Goal: Task Accomplishment & Management: Manage account settings

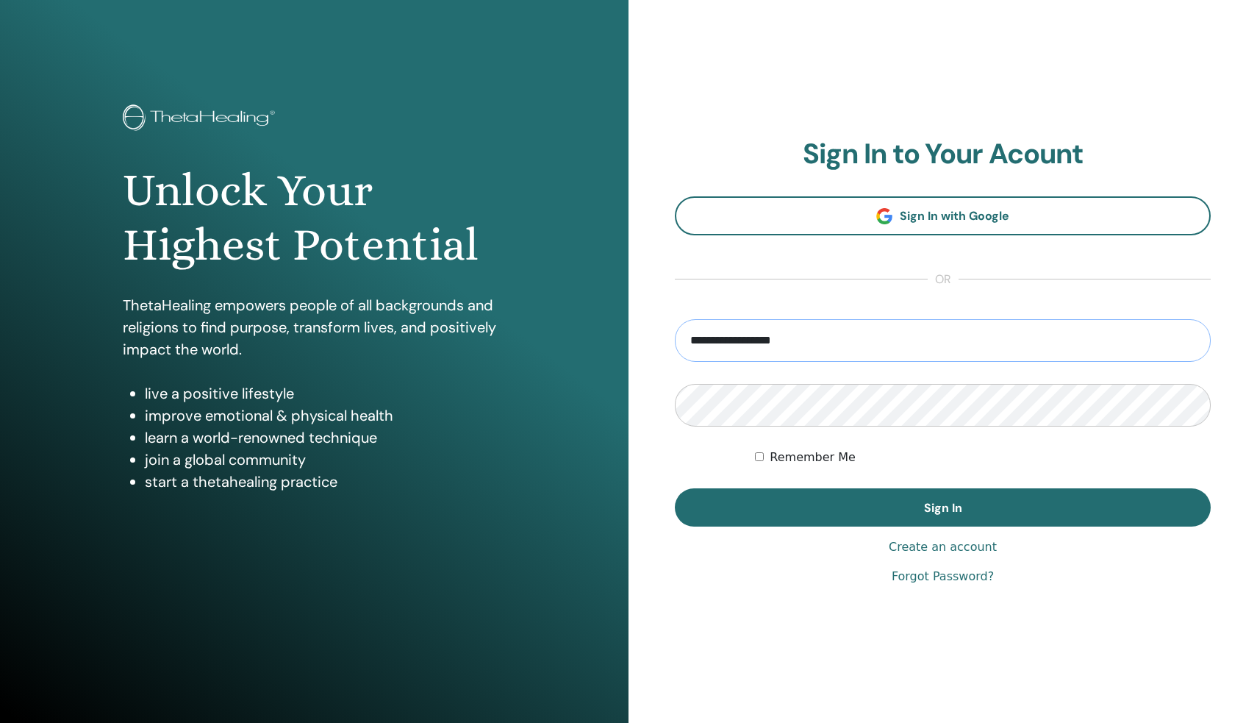
type input "**********"
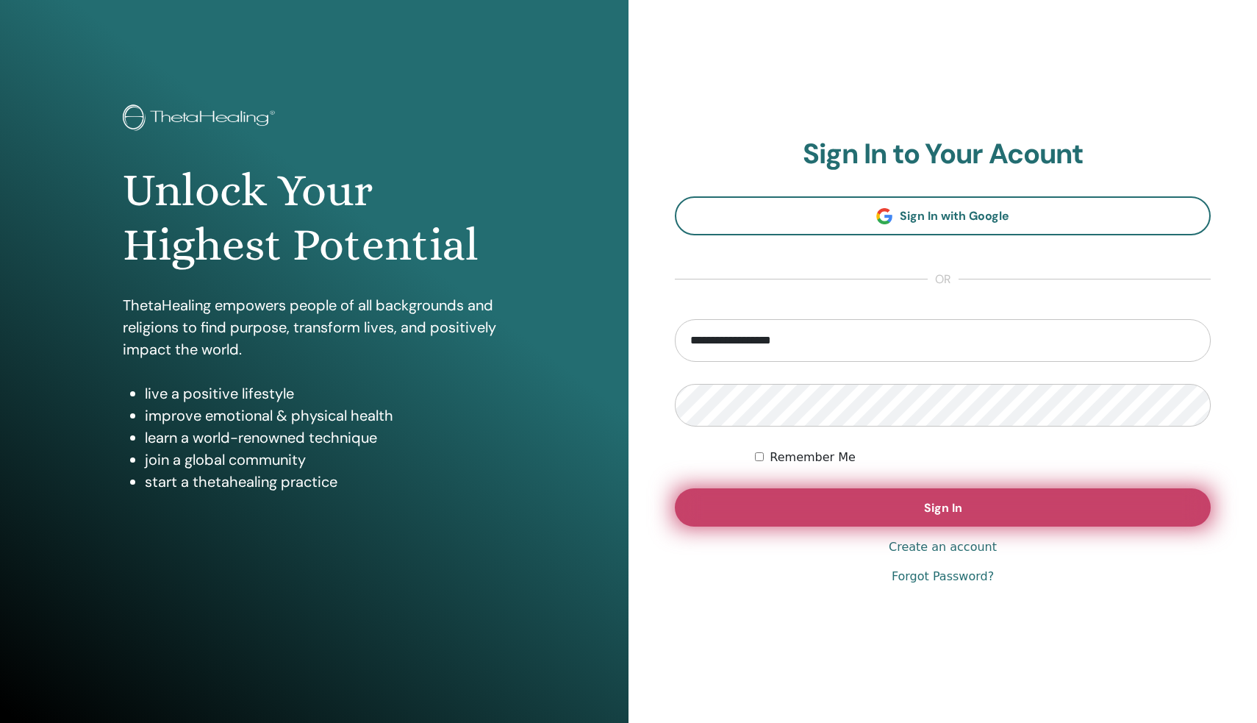
click at [924, 504] on span "Sign In" at bounding box center [943, 507] width 38 height 15
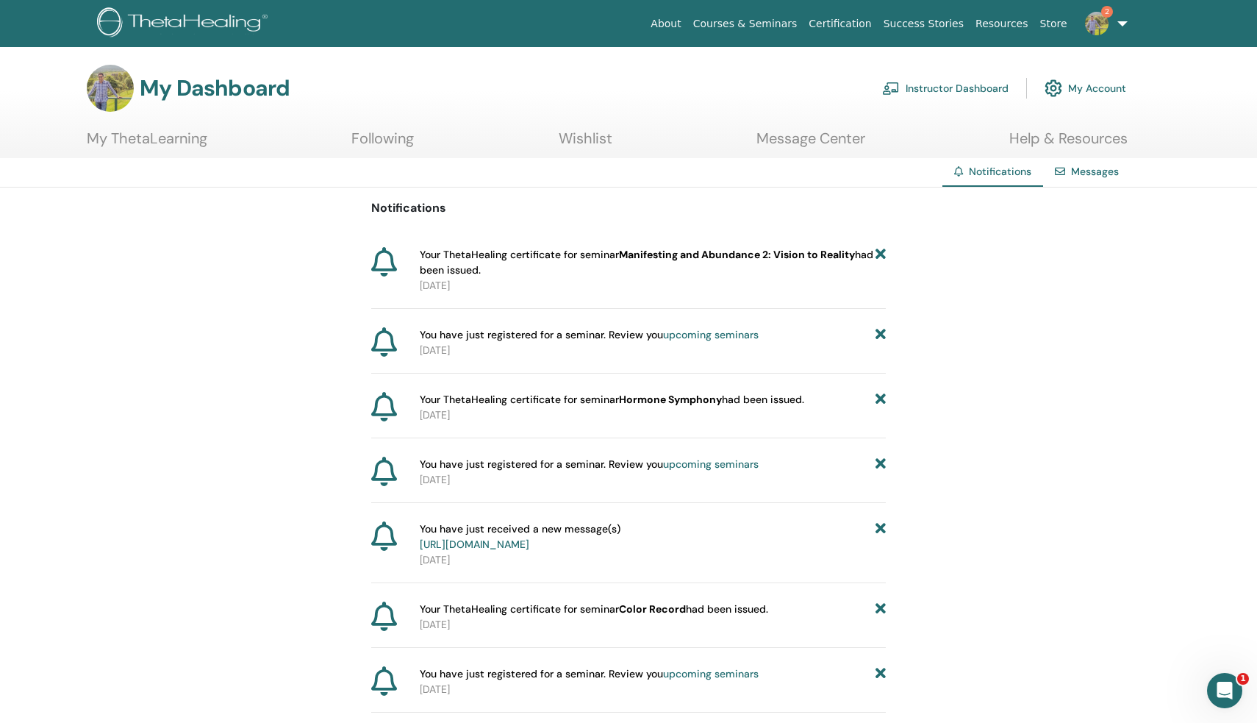
click at [178, 141] on link "My ThetaLearning" at bounding box center [147, 143] width 121 height 29
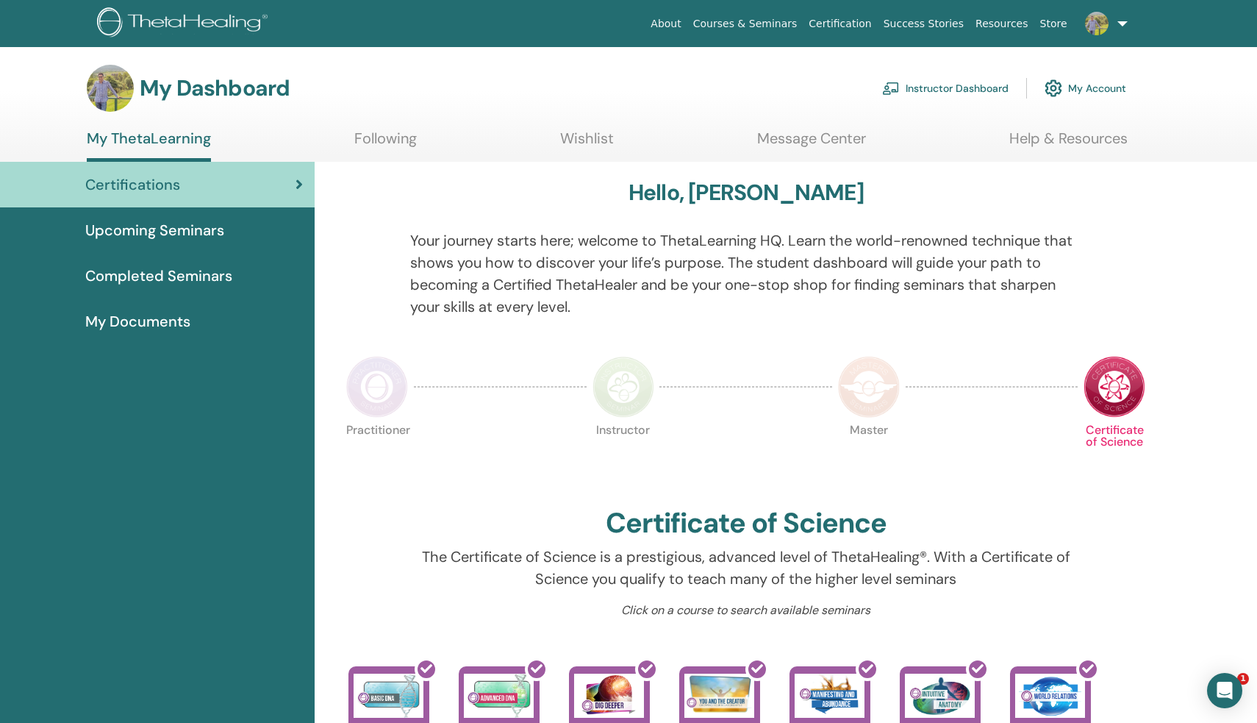
click at [151, 279] on span "Completed Seminars" at bounding box center [158, 276] width 147 height 22
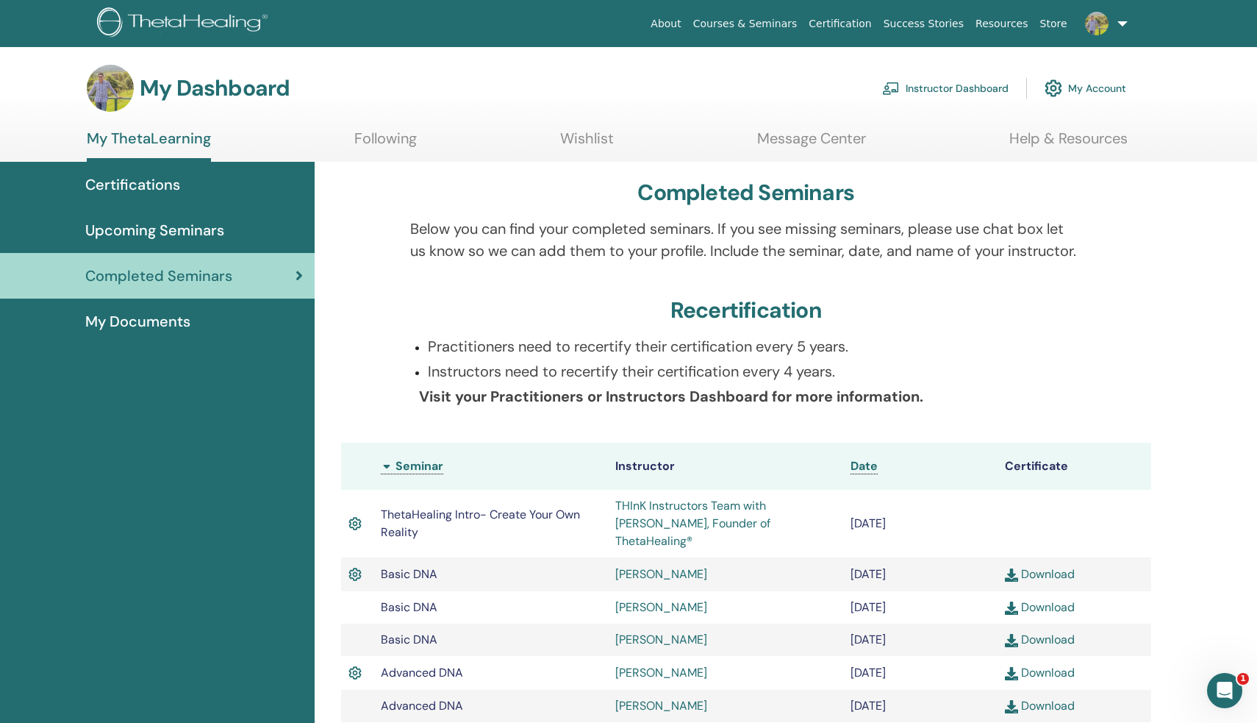
click at [623, 382] on p "Instructors need to recertify their certification every 4 years." at bounding box center [755, 371] width 654 height 22
click at [642, 382] on p "Instructors need to recertify their certification every 4 years." at bounding box center [755, 371] width 654 height 22
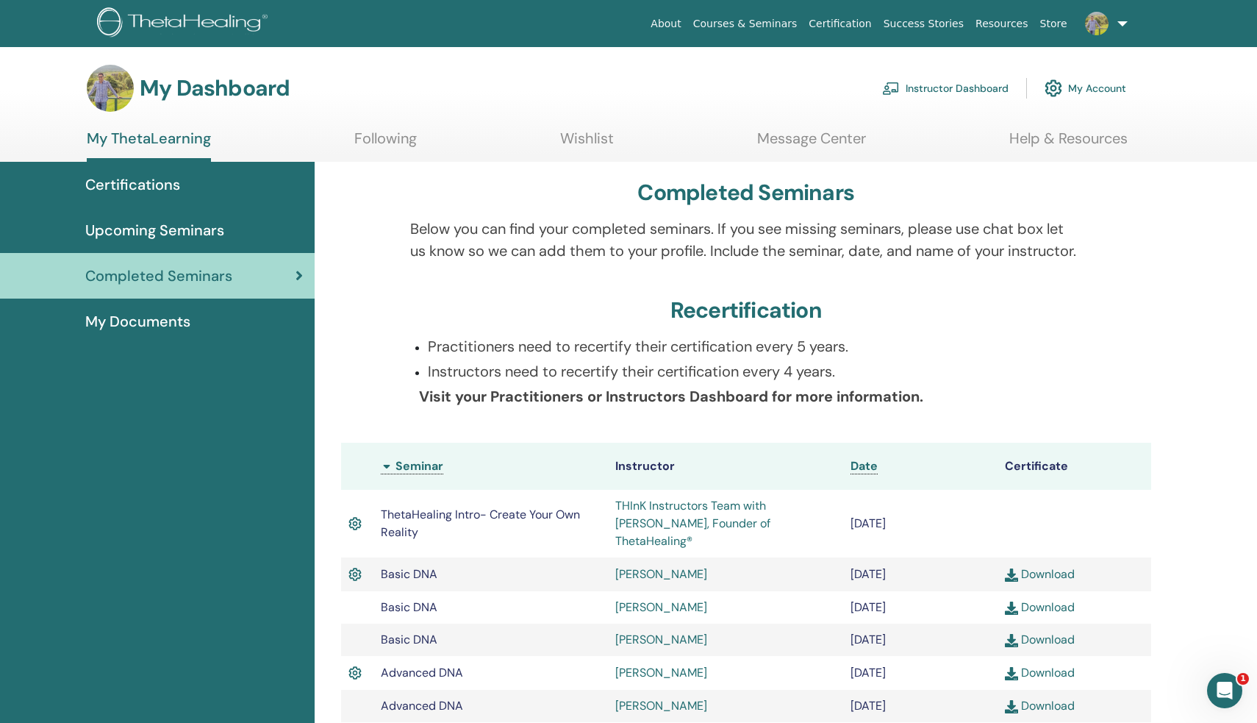
click at [642, 382] on p "Instructors need to recertify their certification every 4 years." at bounding box center [755, 371] width 654 height 22
click at [589, 382] on p "Instructors need to recertify their certification every 4 years." at bounding box center [755, 371] width 654 height 22
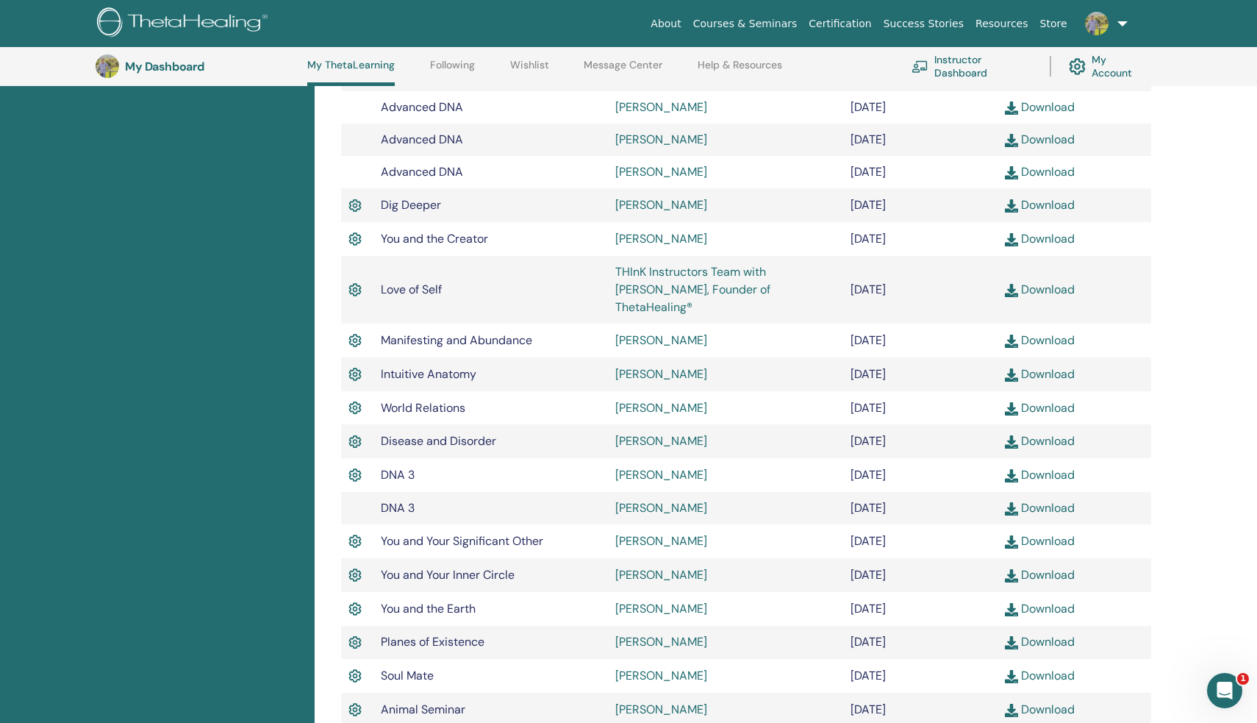
scroll to position [665, 0]
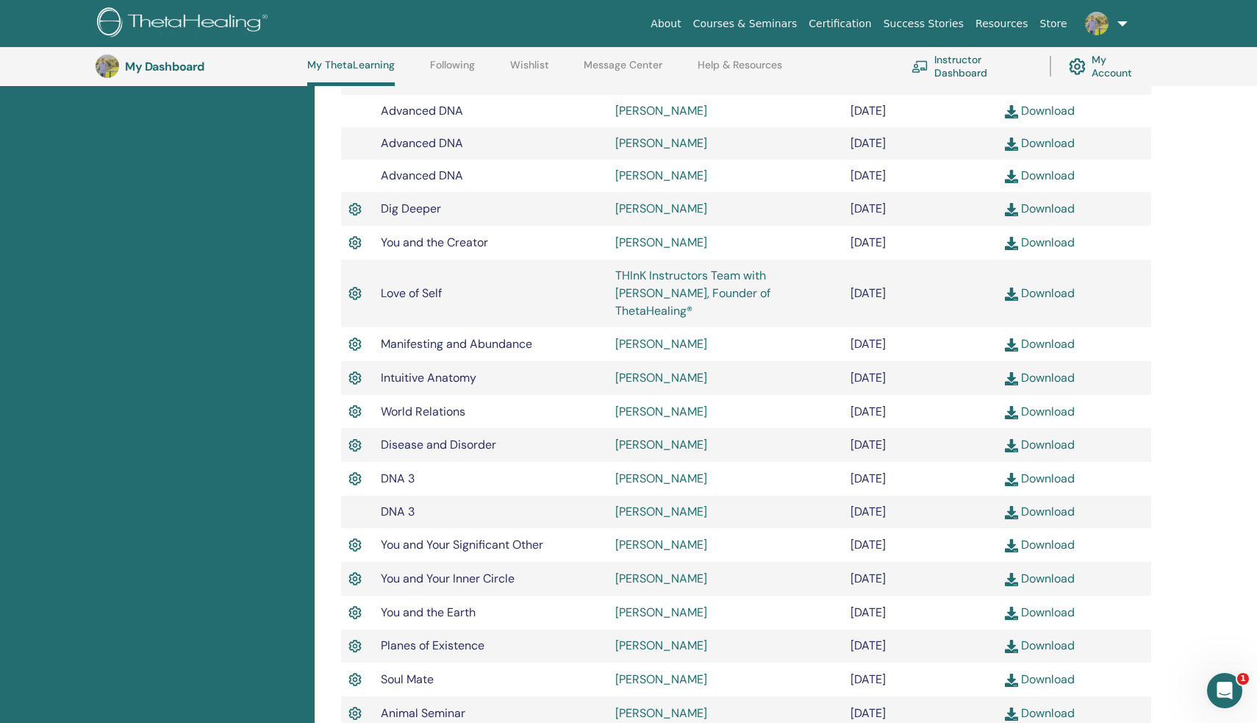
click at [584, 285] on td "Love of Self" at bounding box center [490, 293] width 235 height 68
click at [584, 287] on td "Love of Self" at bounding box center [490, 293] width 235 height 68
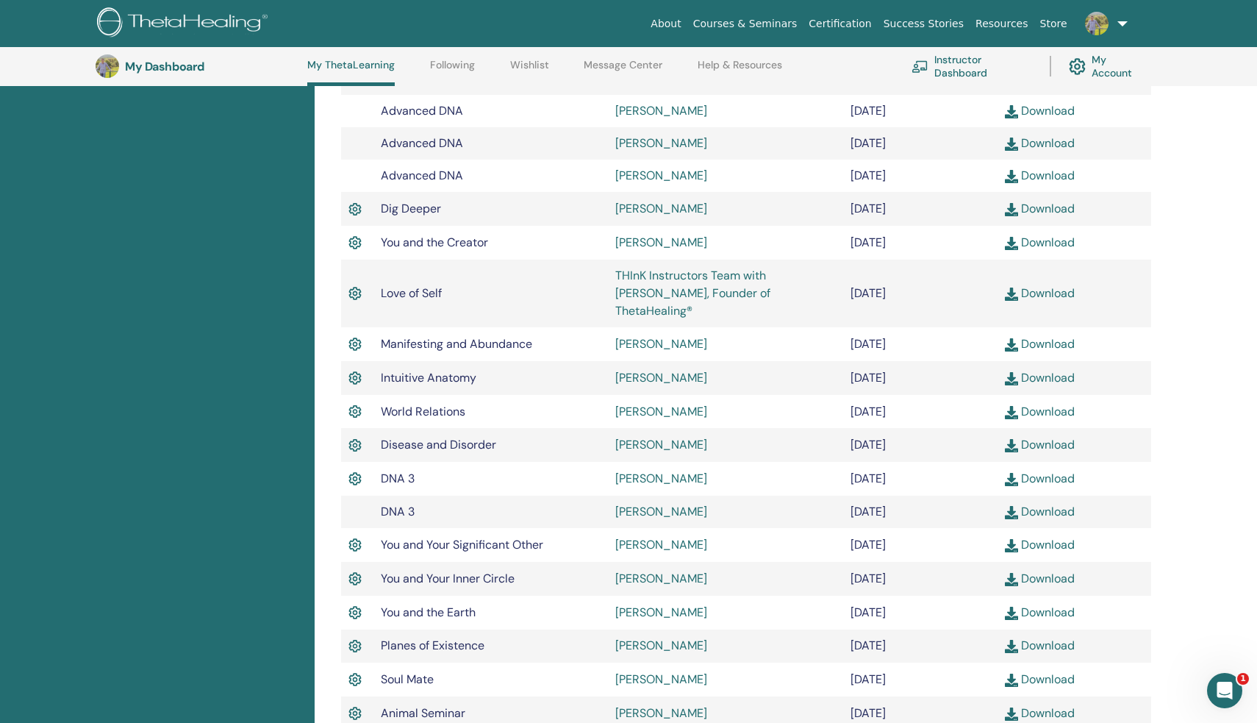
click at [584, 287] on td "Love of Self" at bounding box center [490, 293] width 235 height 68
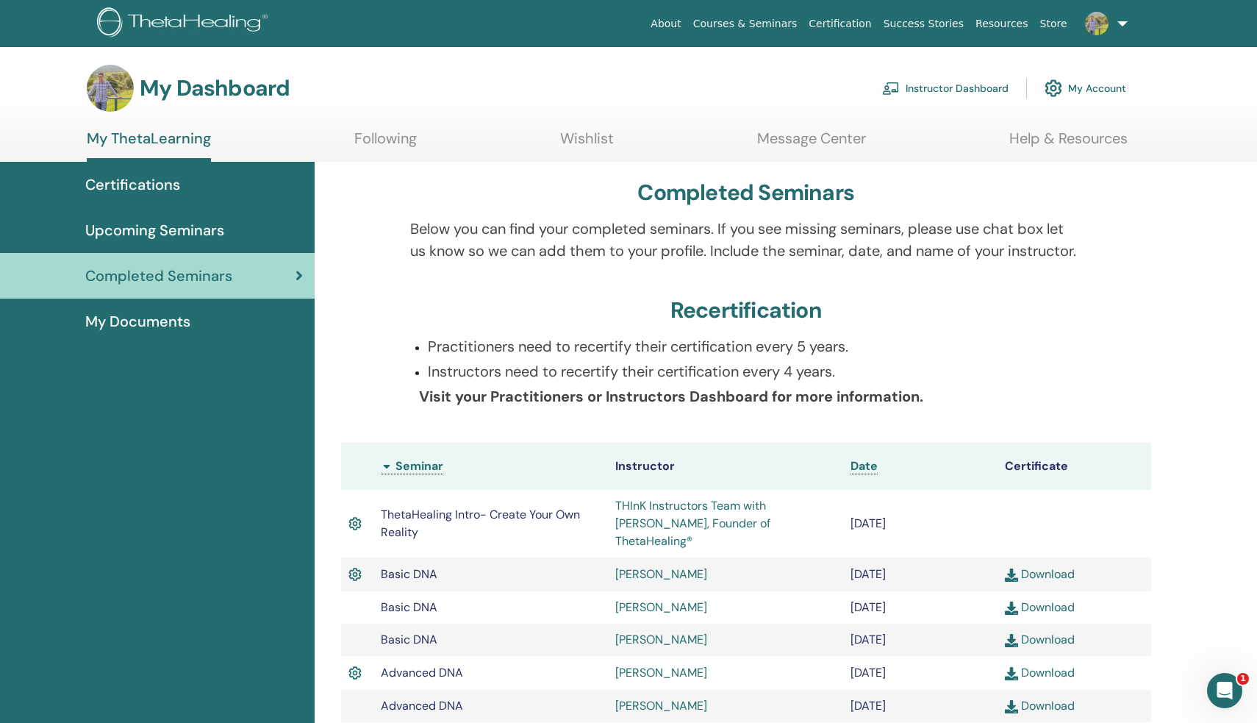
scroll to position [0, 0]
click at [211, 237] on span "Upcoming Seminars" at bounding box center [154, 230] width 139 height 22
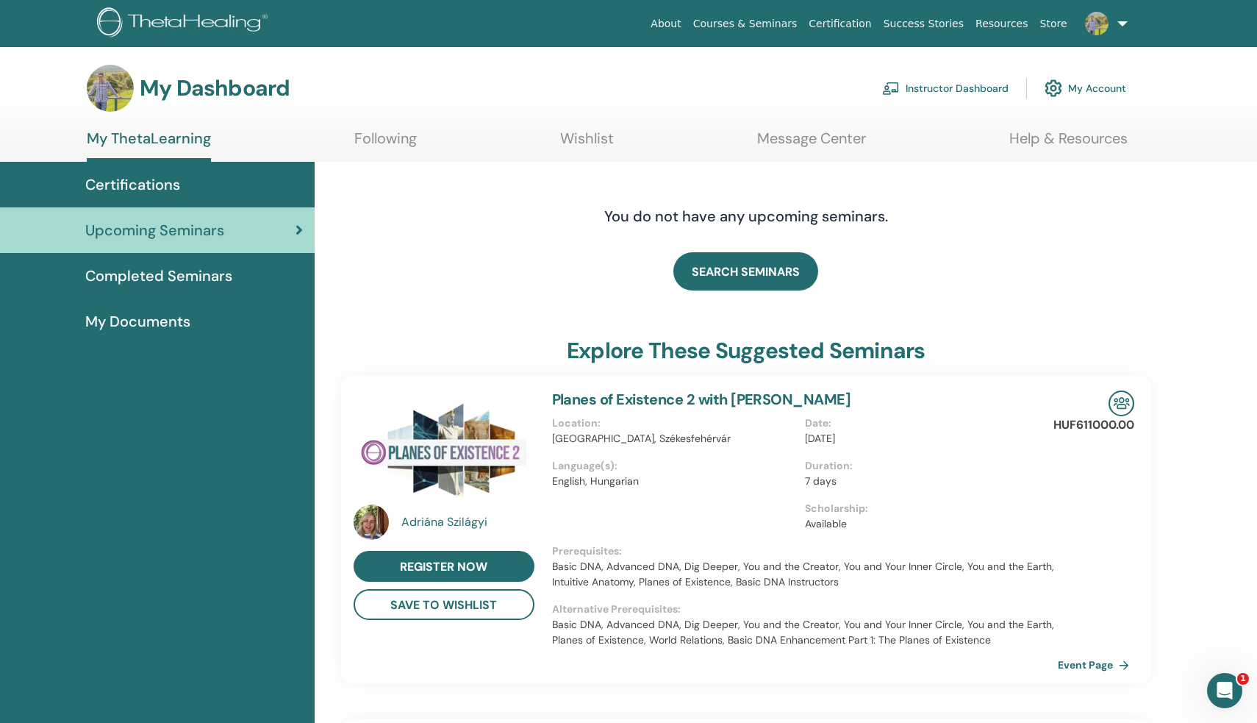
click at [395, 126] on section "My Dashboard Instructor Dashboard My Account My ThetaLearning Following Wishlis…" at bounding box center [628, 113] width 1257 height 97
click at [387, 135] on link "Following" at bounding box center [385, 143] width 62 height 29
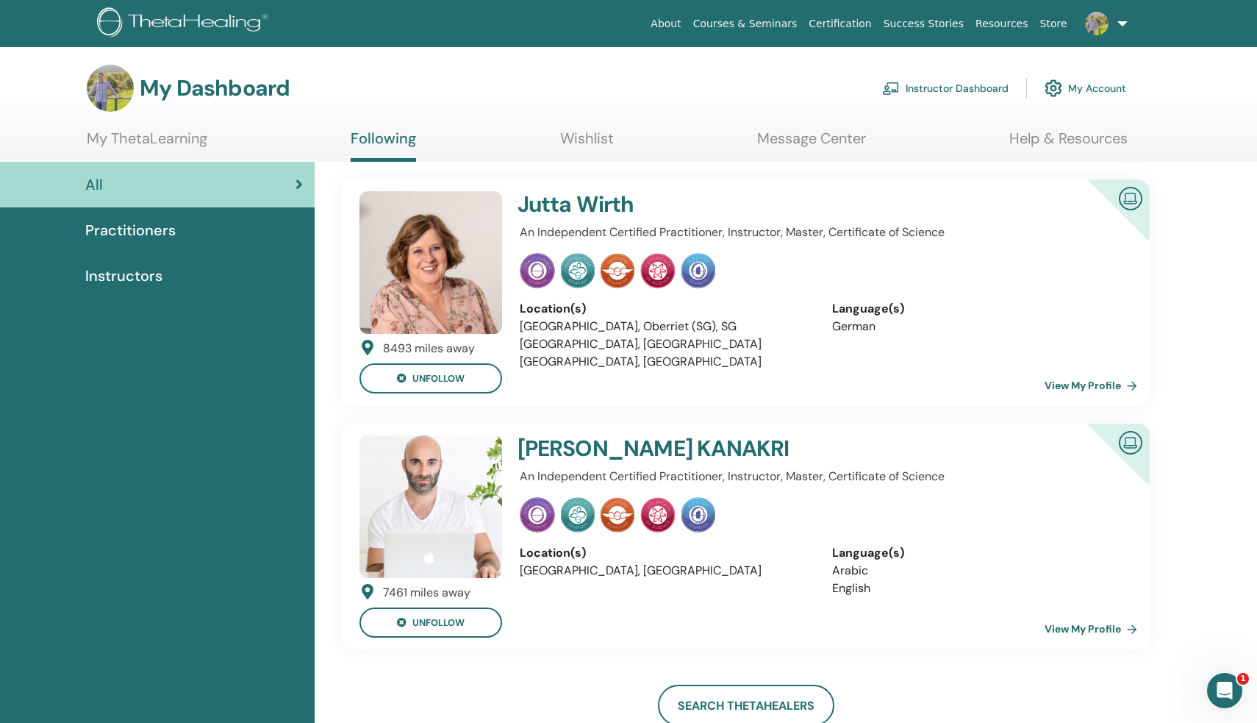
click at [592, 145] on link "Wishlist" at bounding box center [587, 143] width 54 height 29
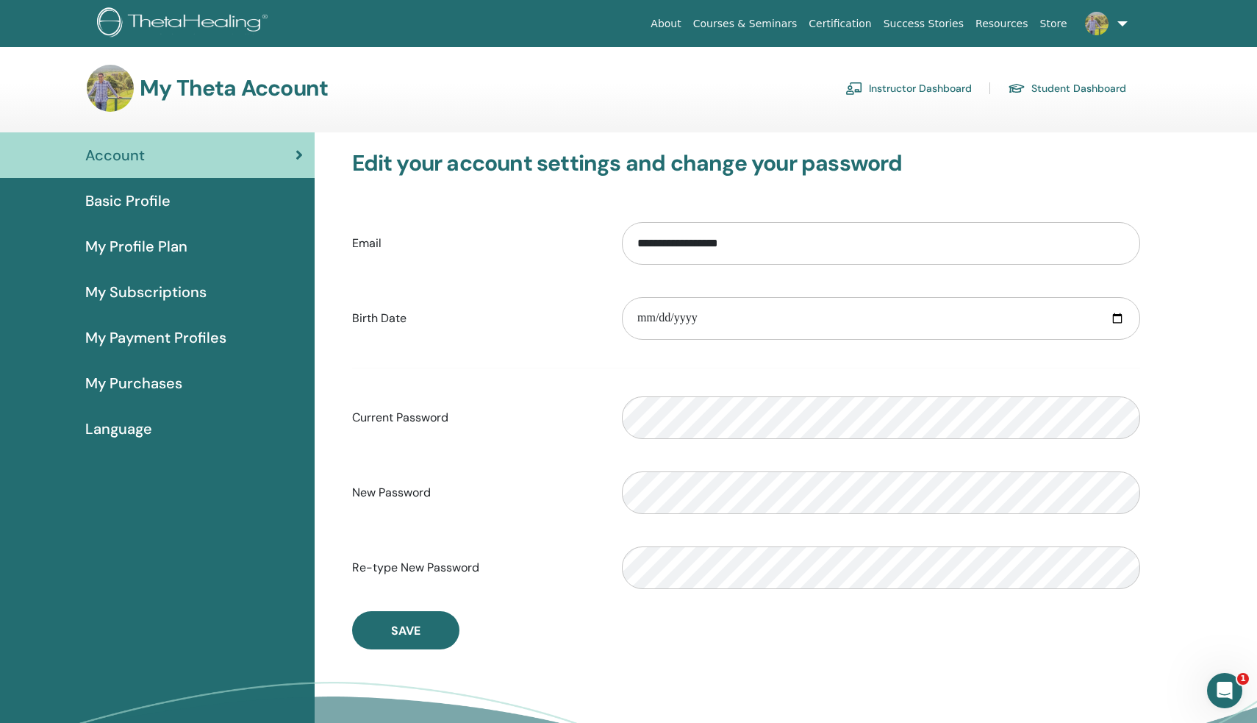
click at [137, 194] on span "Basic Profile" at bounding box center [127, 201] width 85 height 22
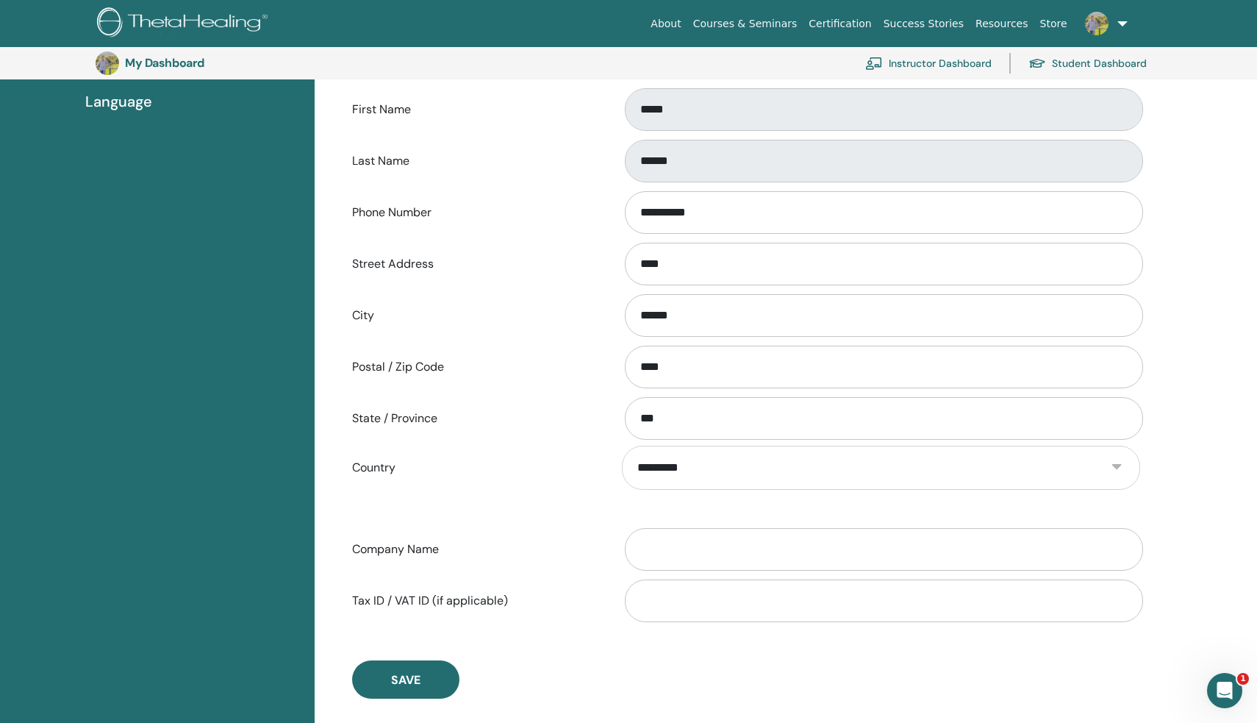
scroll to position [357, 0]
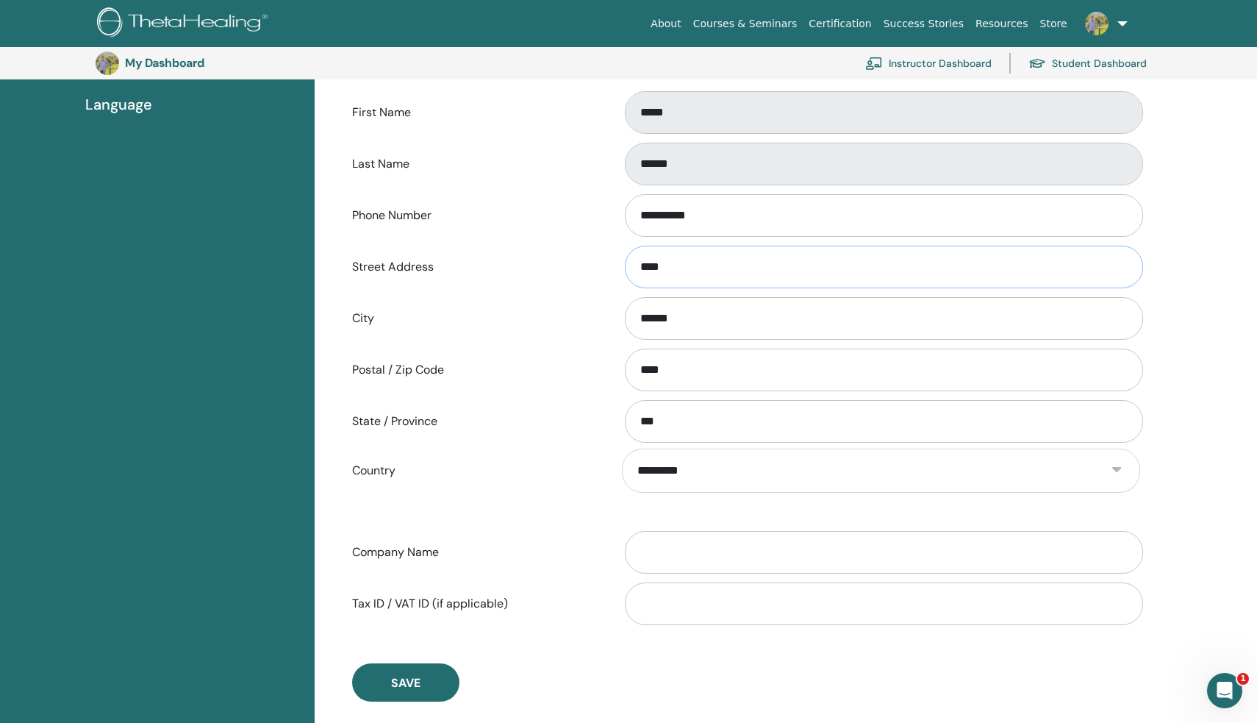
click at [723, 273] on input "****" at bounding box center [884, 267] width 518 height 43
type input "**********"
type input "****"
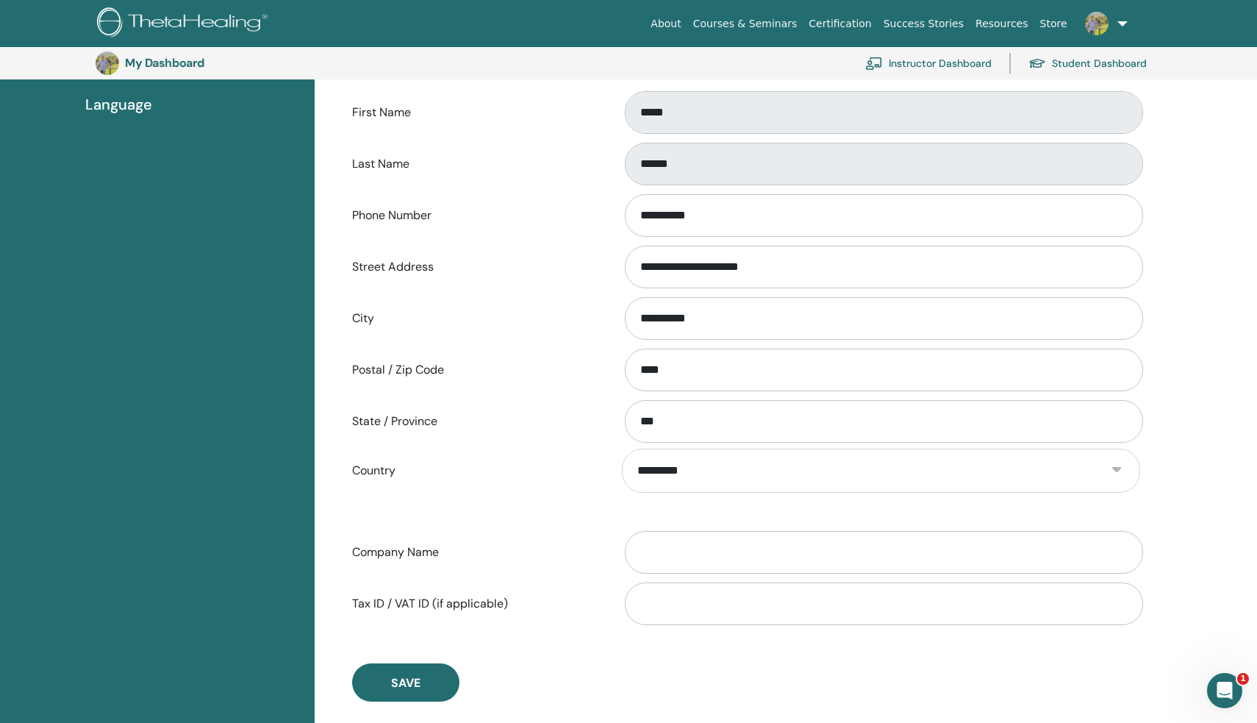
click at [531, 462] on label "Country" at bounding box center [476, 470] width 270 height 28
click at [622, 462] on select "**********" at bounding box center [881, 470] width 518 height 44
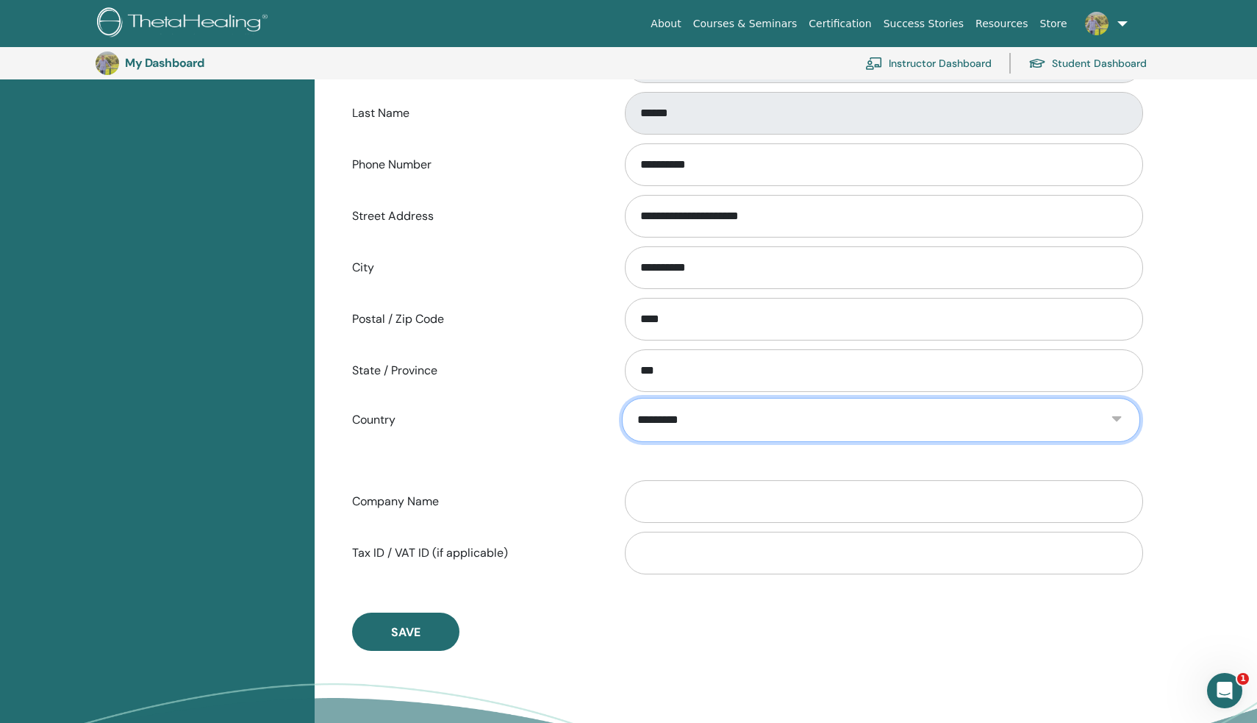
scroll to position [409, 0]
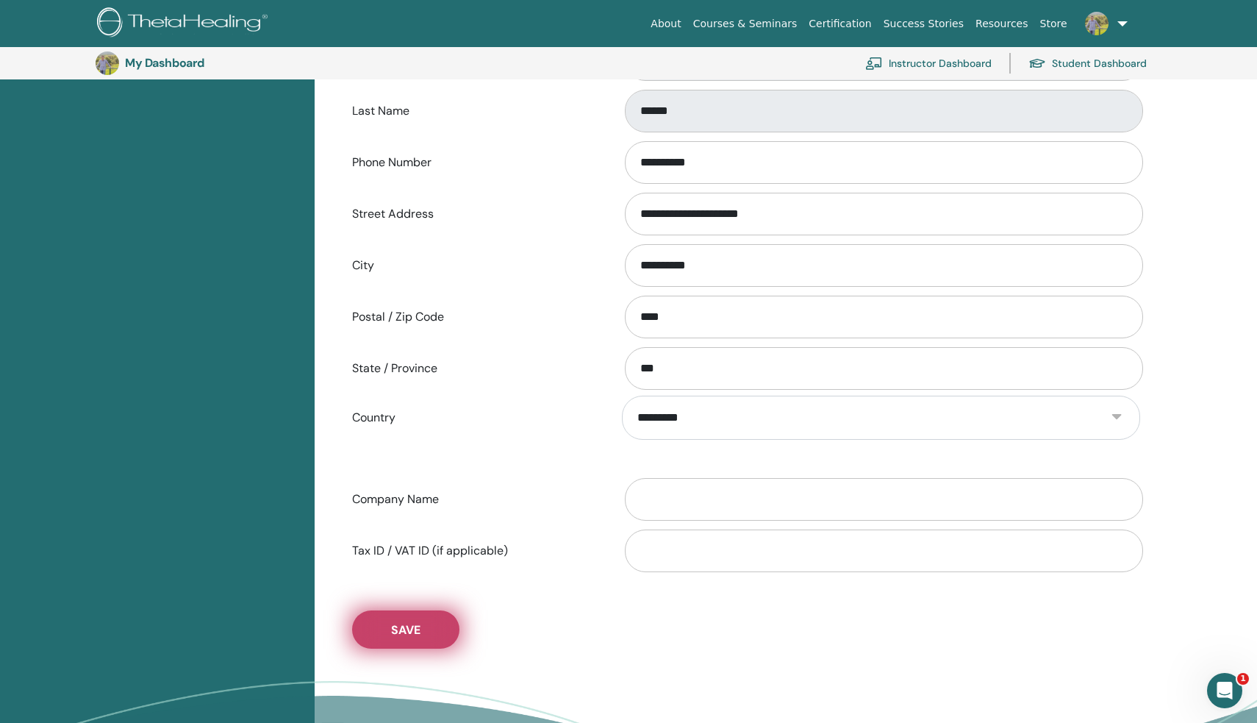
click at [429, 625] on button "Save" at bounding box center [405, 629] width 107 height 38
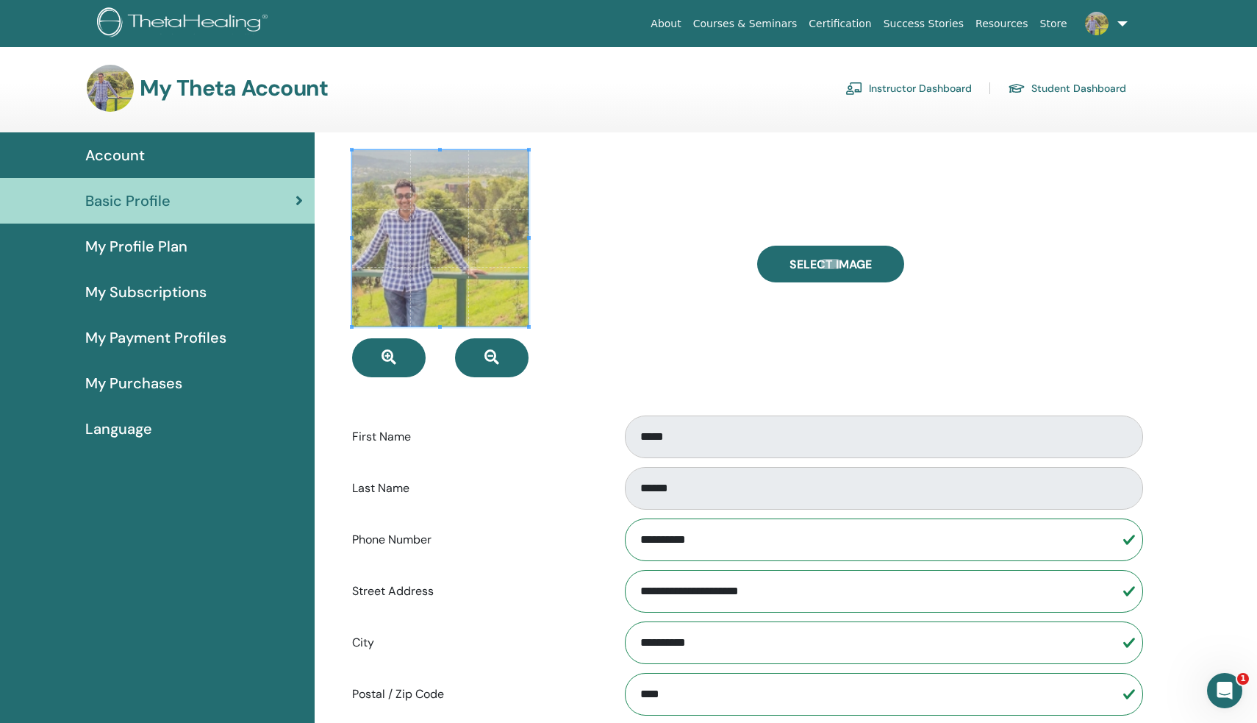
scroll to position [0, 0]
click at [153, 250] on span "My Profile Plan" at bounding box center [136, 246] width 102 height 22
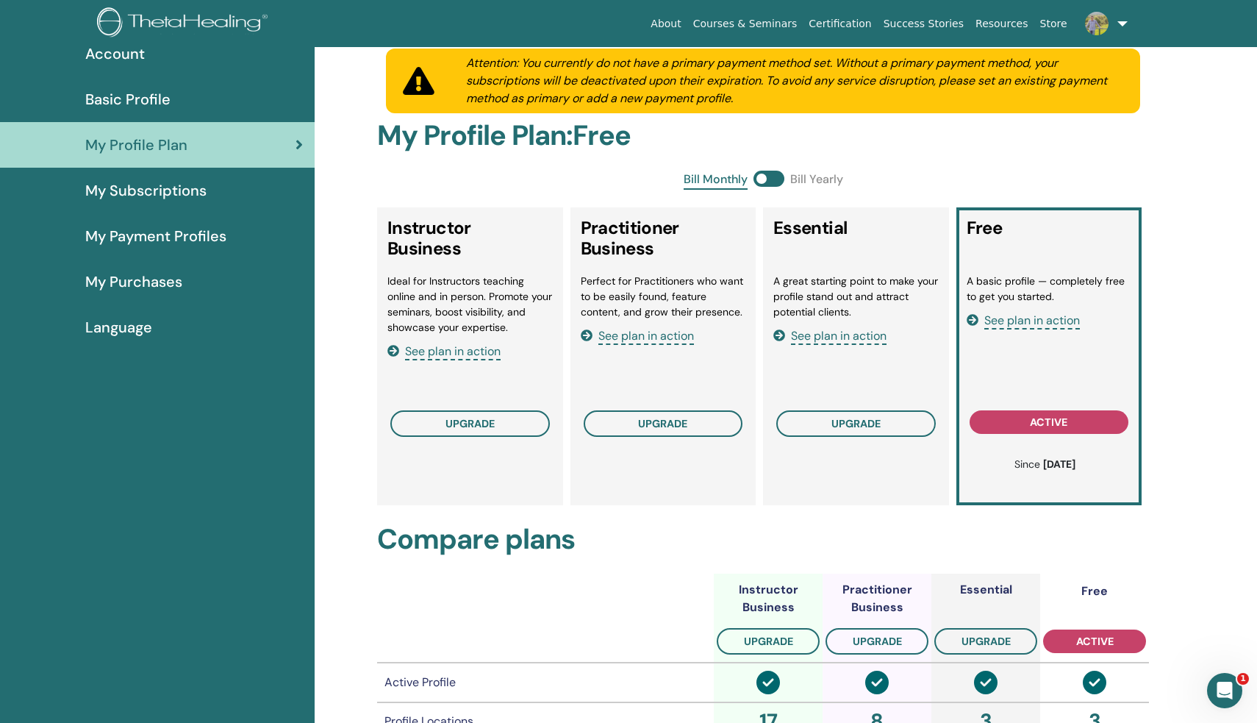
scroll to position [104, 0]
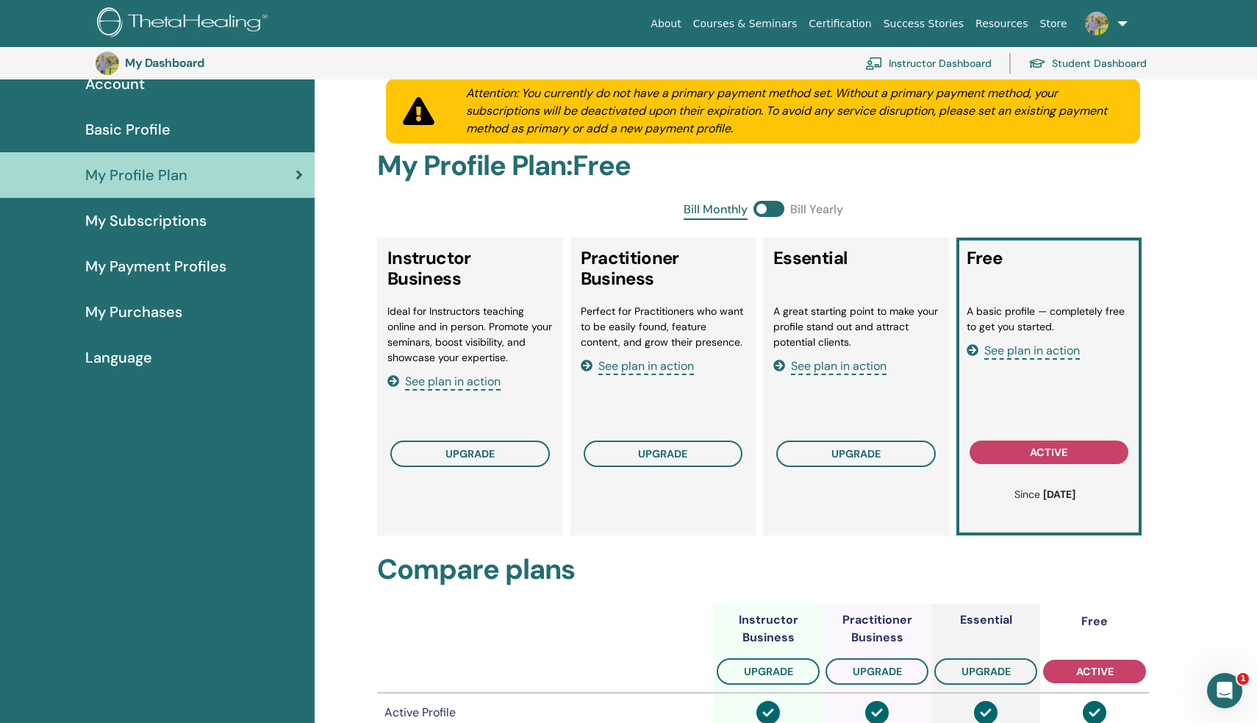
click at [637, 365] on span "See plan in action" at bounding box center [646, 366] width 96 height 17
click at [692, 570] on h2 "Compare plans" at bounding box center [763, 570] width 772 height 34
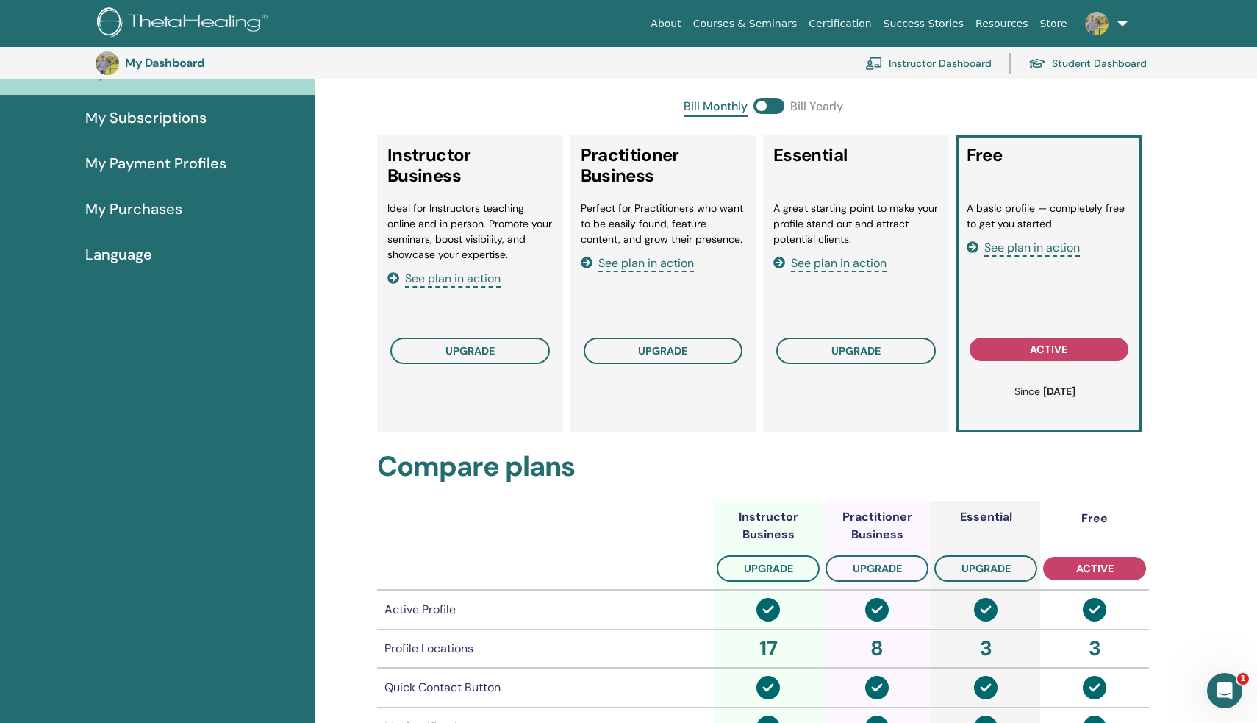
scroll to position [210, 0]
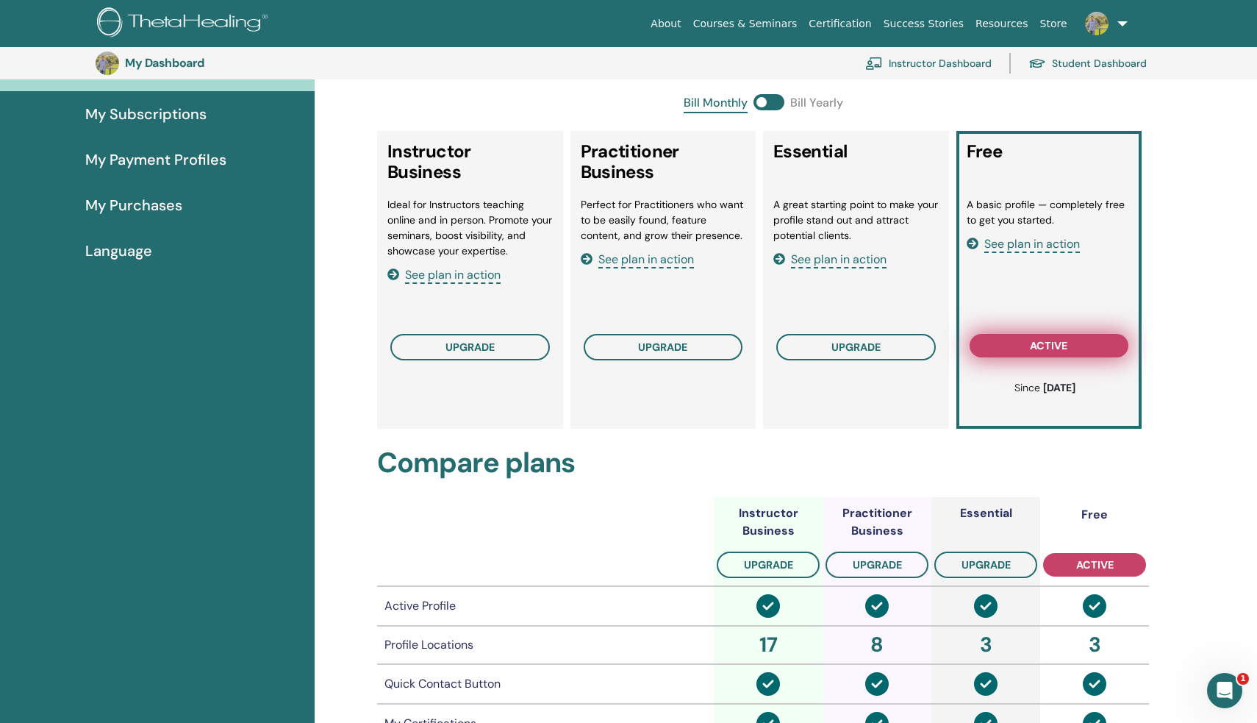
click at [1071, 337] on button "active" at bounding box center [1050, 346] width 160 height 24
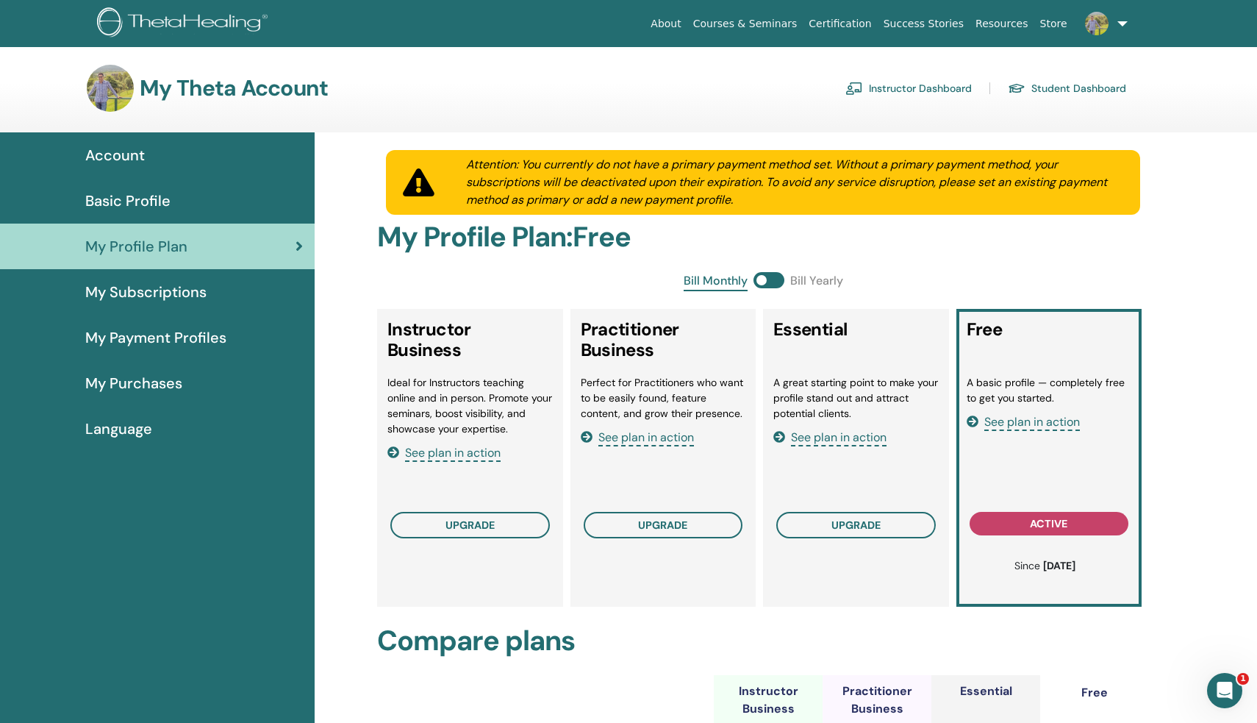
scroll to position [0, 0]
click at [207, 280] on link "My Subscriptions" at bounding box center [157, 292] width 315 height 46
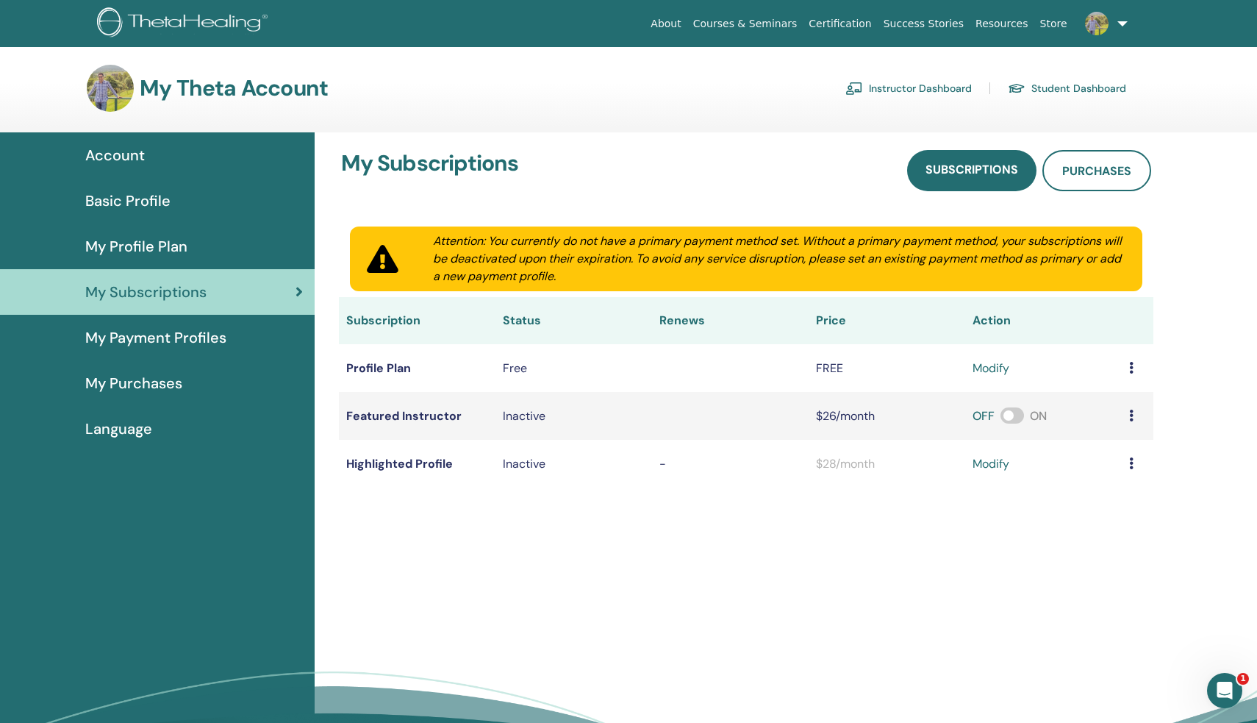
click at [218, 348] on span "My Payment Profiles" at bounding box center [155, 337] width 141 height 22
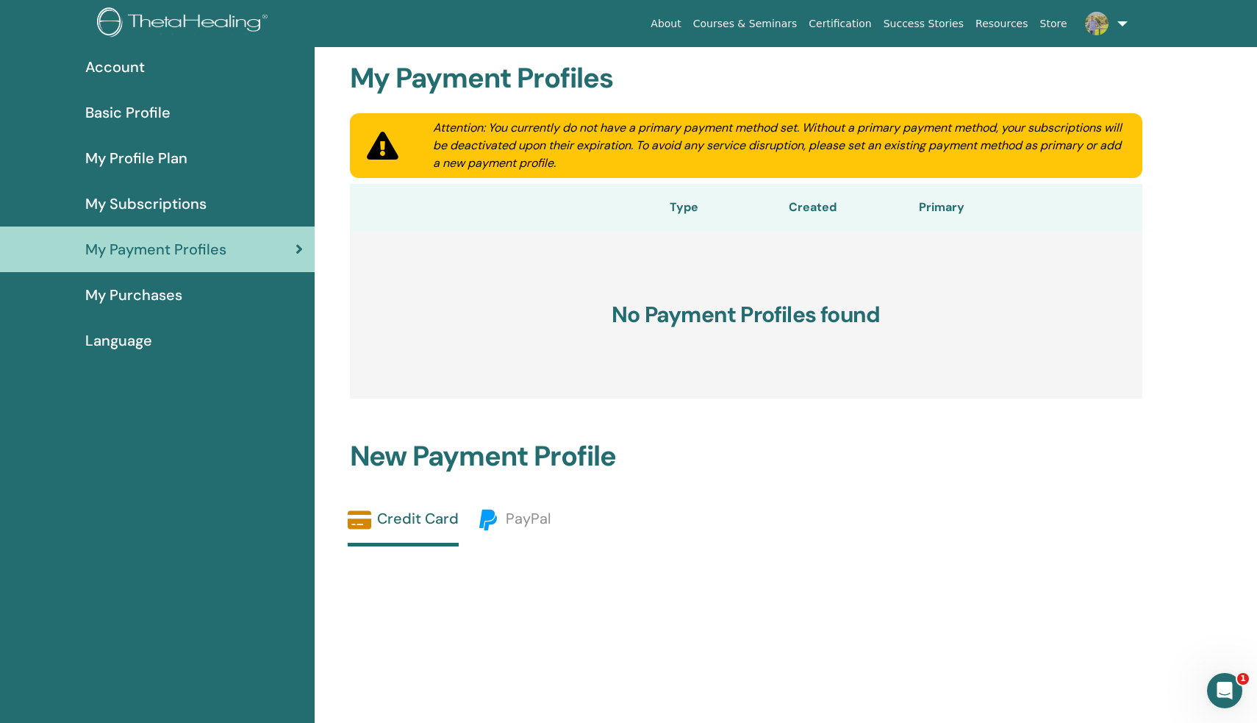
scroll to position [89, 0]
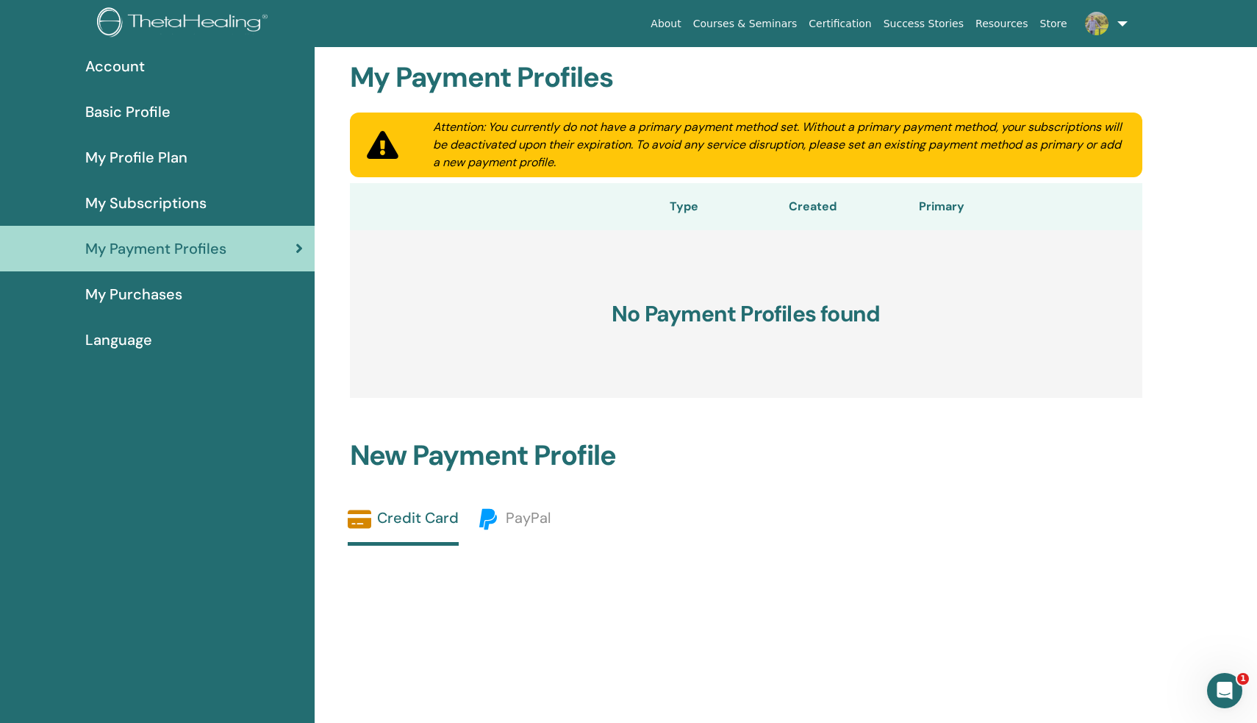
click at [163, 298] on span "My Purchases" at bounding box center [133, 294] width 97 height 22
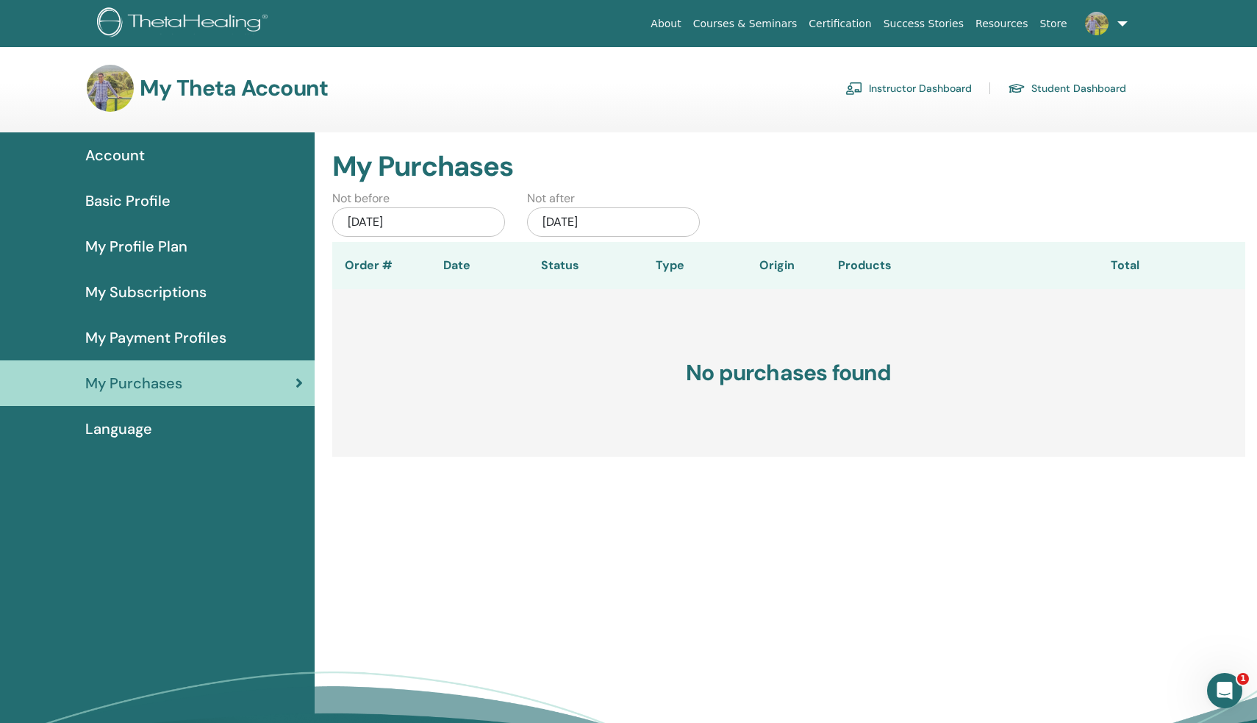
click at [178, 429] on div "Language" at bounding box center [157, 429] width 291 height 22
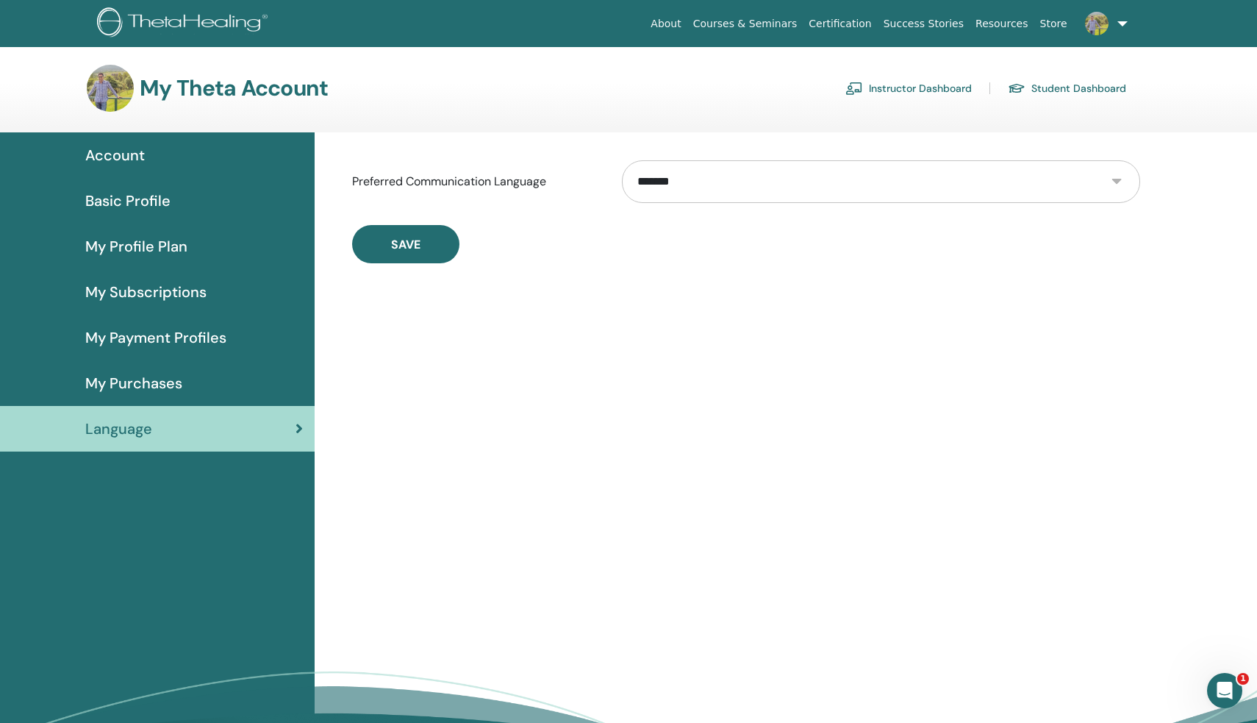
click at [125, 162] on span "Account" at bounding box center [115, 155] width 60 height 22
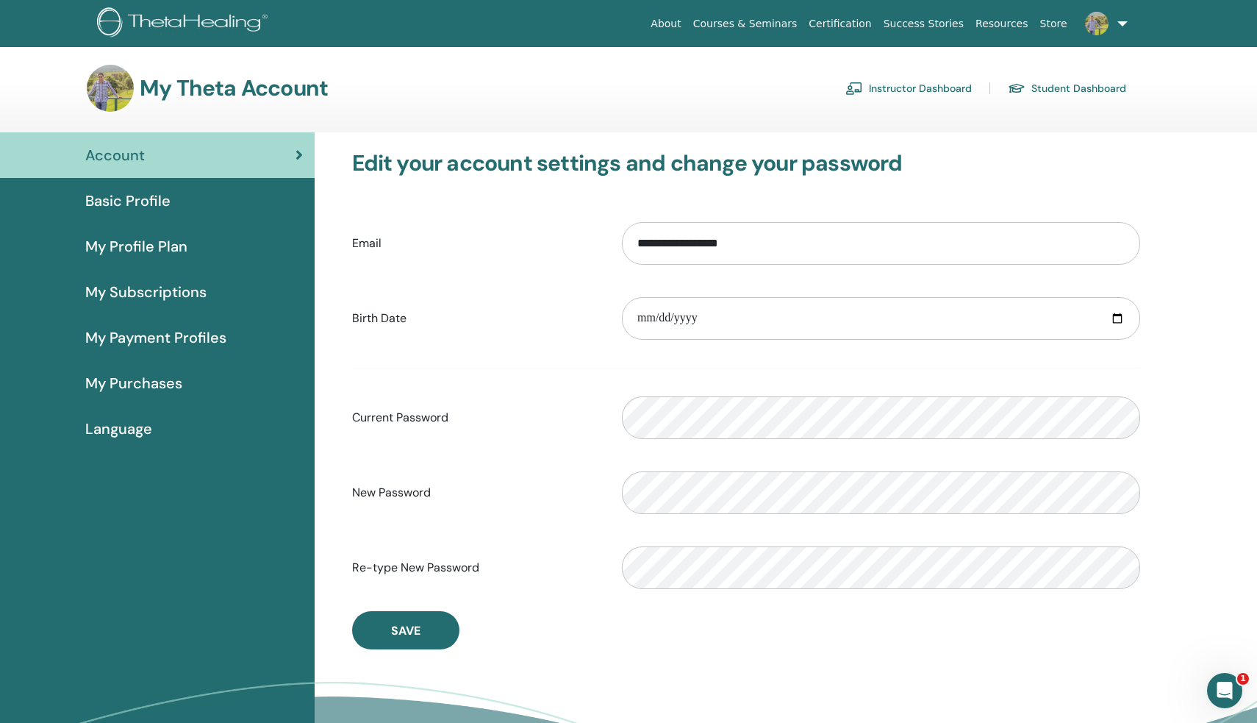
click at [140, 201] on span "Basic Profile" at bounding box center [127, 201] width 85 height 22
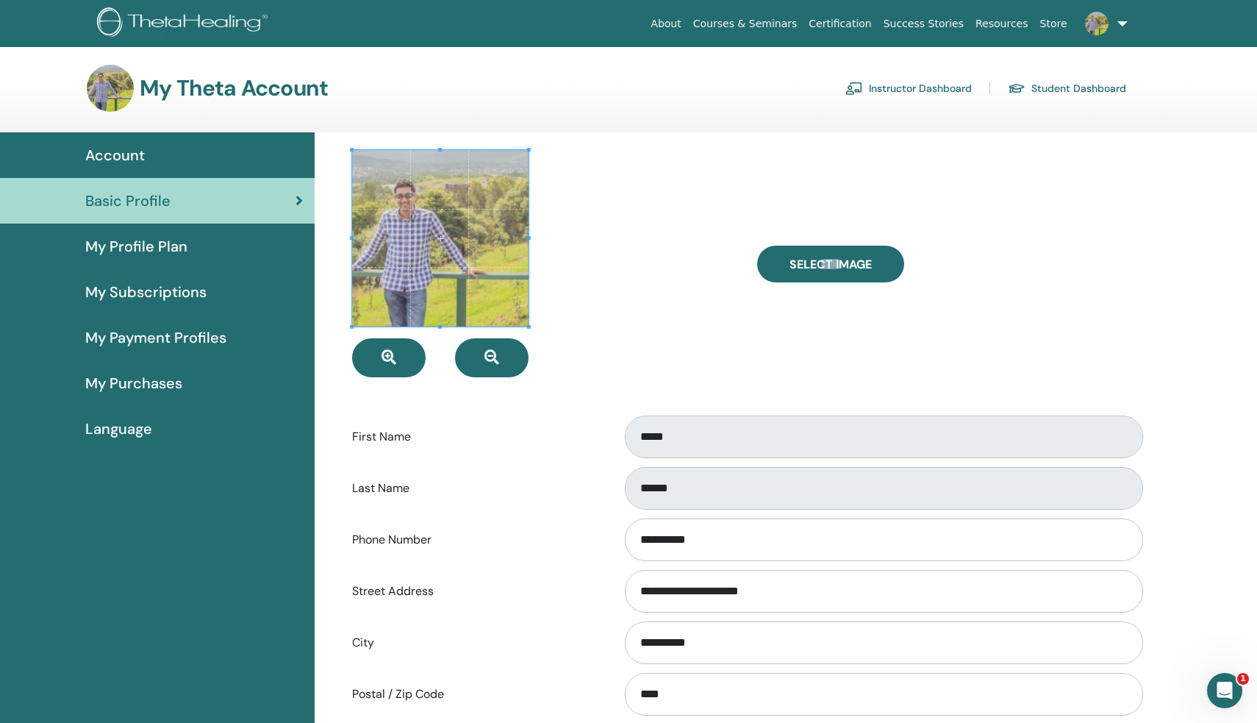
click at [161, 246] on span "My Profile Plan" at bounding box center [136, 246] width 102 height 22
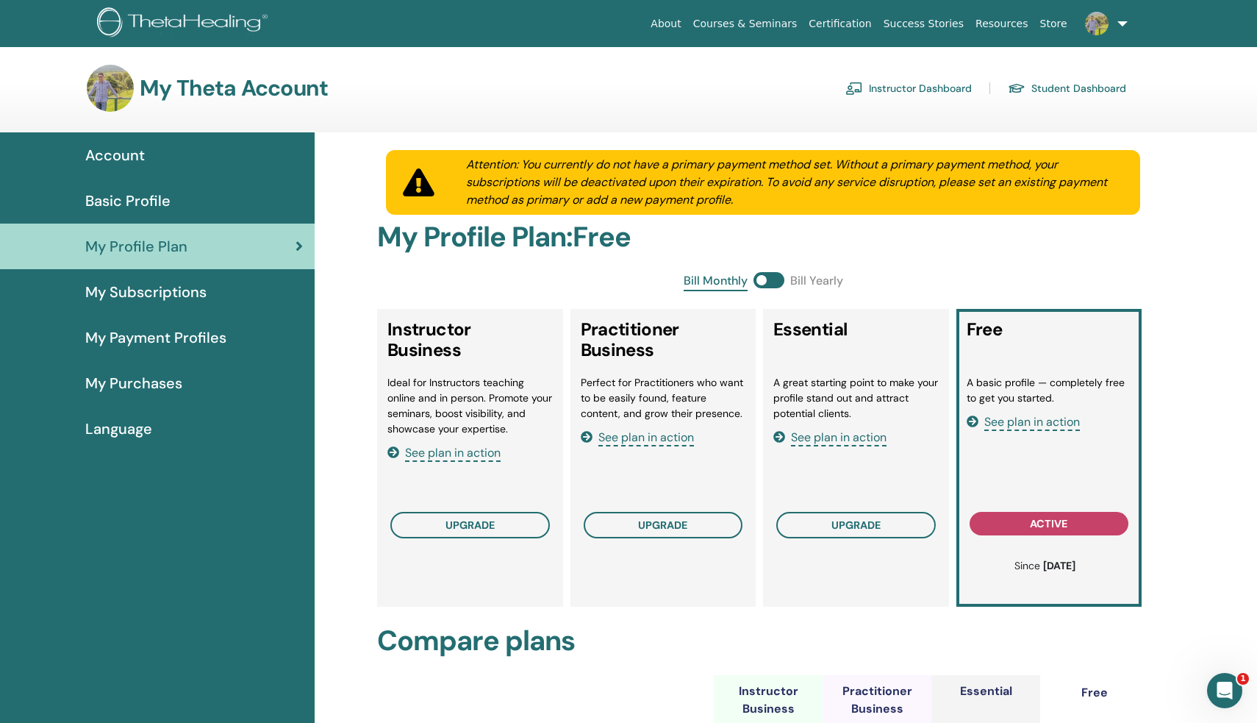
click at [160, 295] on span "My Subscriptions" at bounding box center [145, 292] width 121 height 22
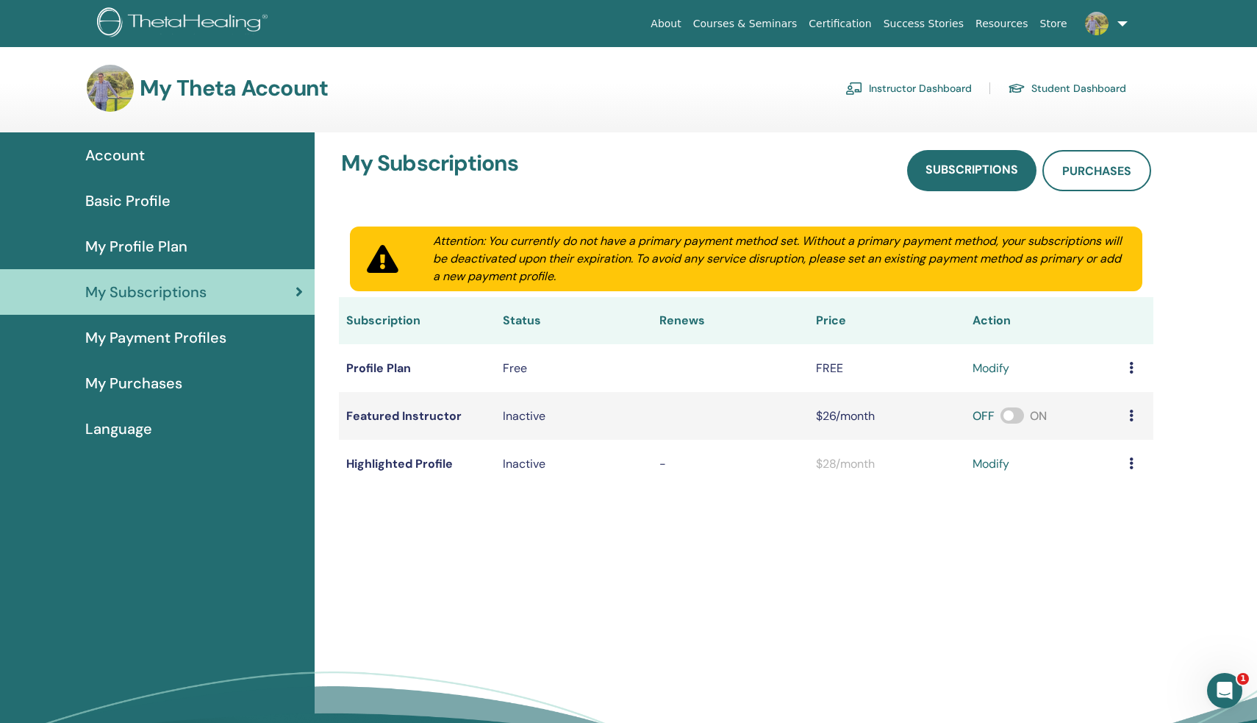
click at [327, 308] on div "My Subscriptions Subscriptions Purchases Attention: You currently do not have a…" at bounding box center [746, 318] width 846 height 373
click at [162, 335] on span "My Payment Profiles" at bounding box center [155, 337] width 141 height 22
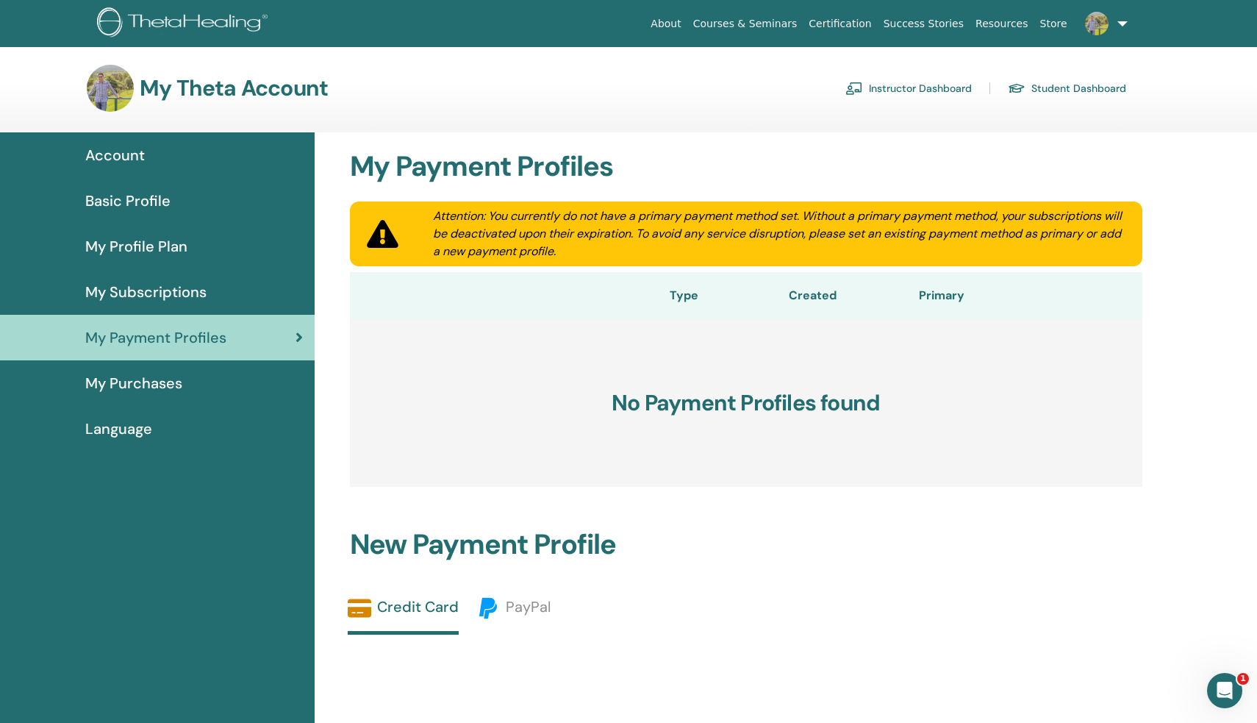
click at [160, 378] on span "My Purchases" at bounding box center [133, 383] width 97 height 22
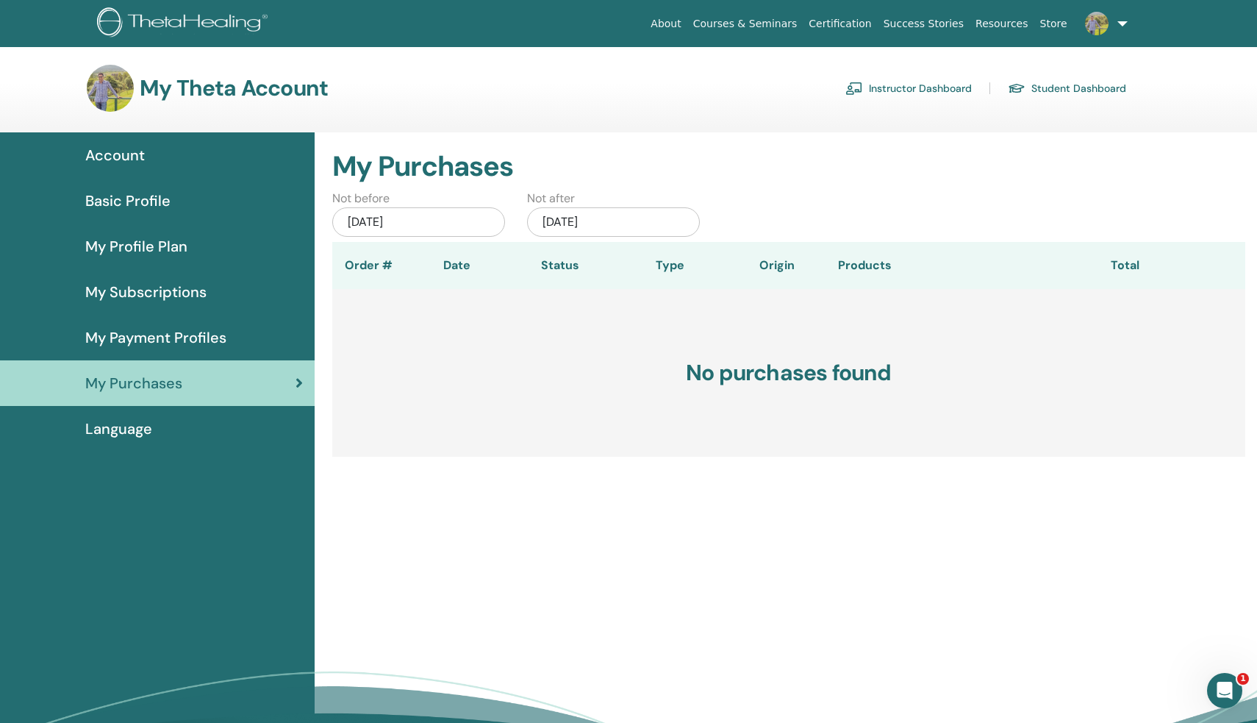
click at [128, 443] on link "Language" at bounding box center [157, 429] width 315 height 46
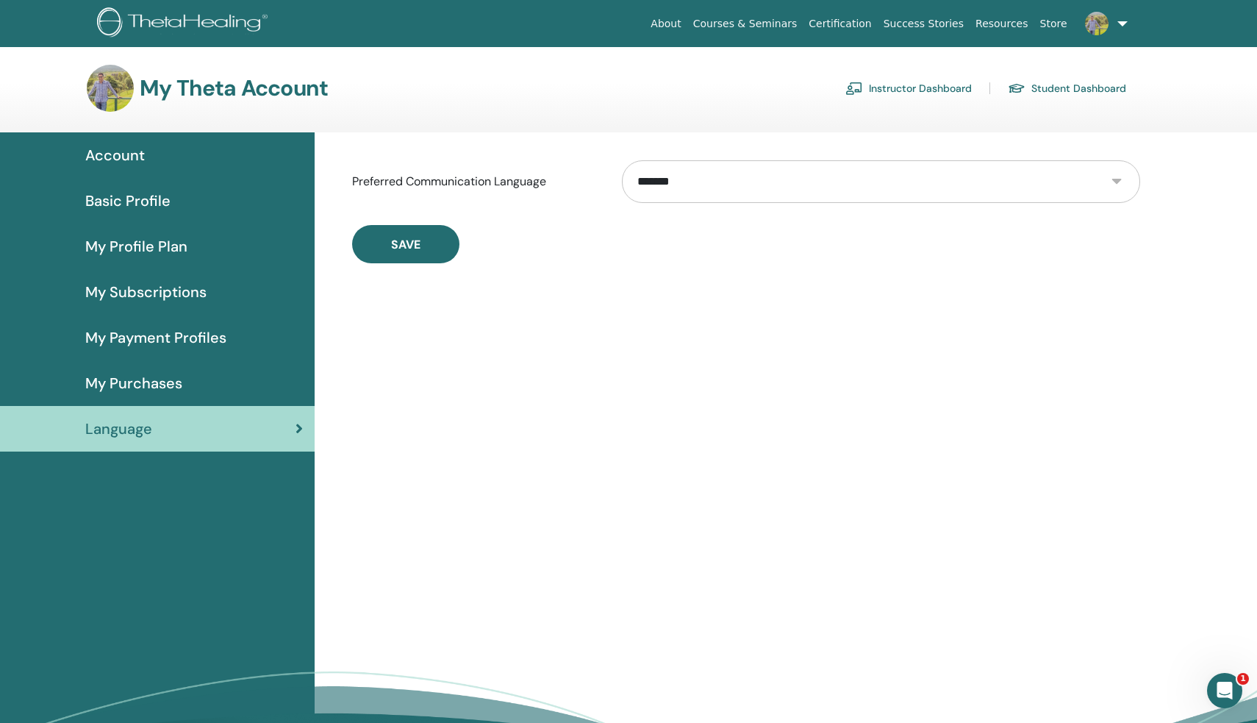
click at [1128, 28] on link at bounding box center [1103, 23] width 60 height 47
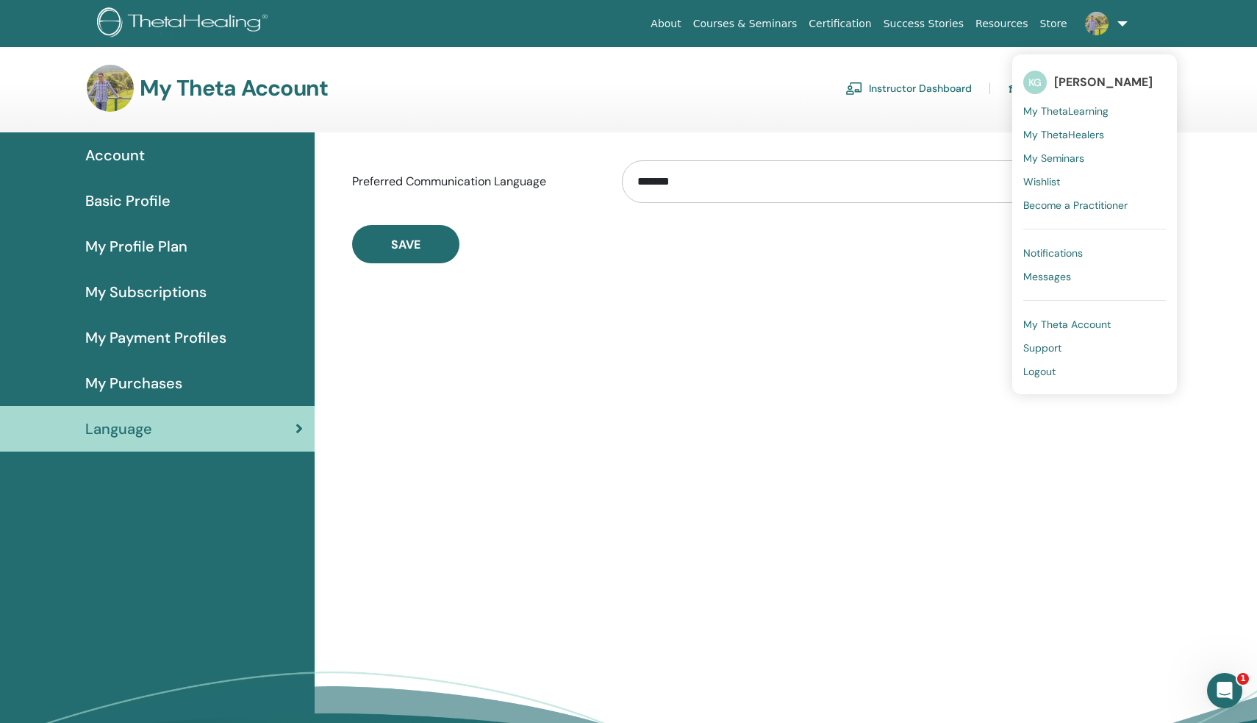
click at [1041, 155] on span "My Seminars" at bounding box center [1053, 157] width 61 height 13
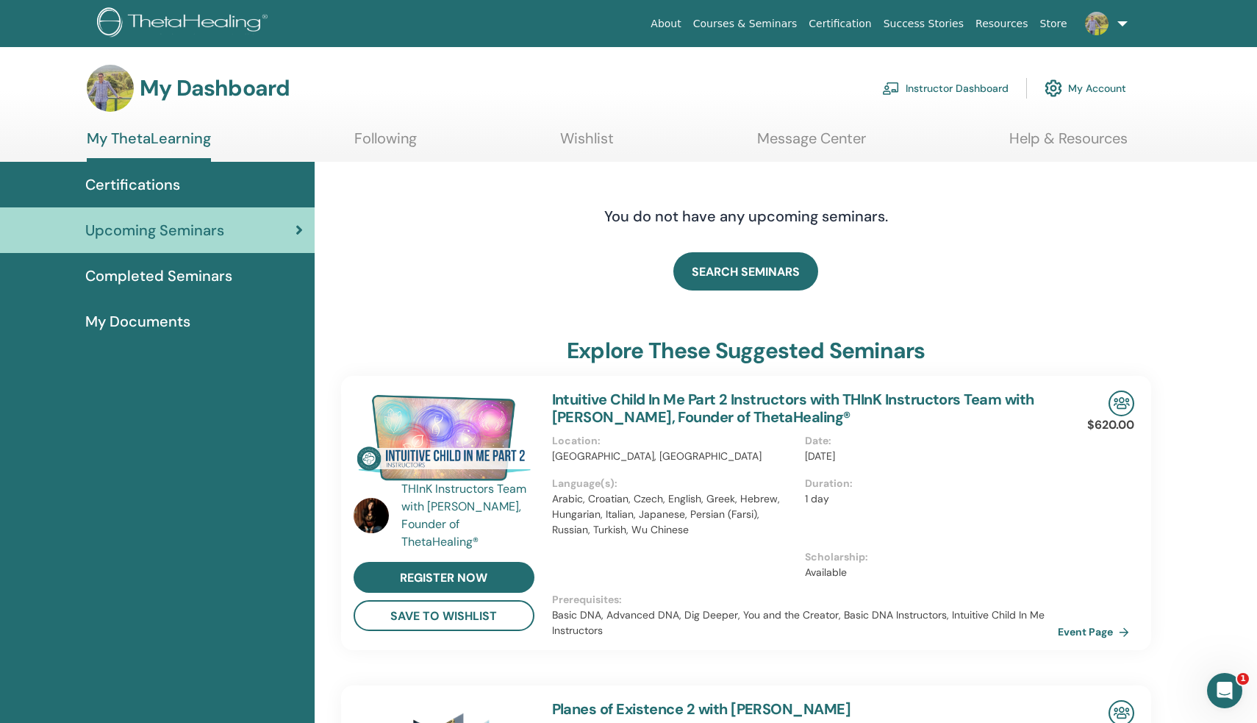
click at [173, 182] on span "Certifications" at bounding box center [132, 184] width 95 height 22
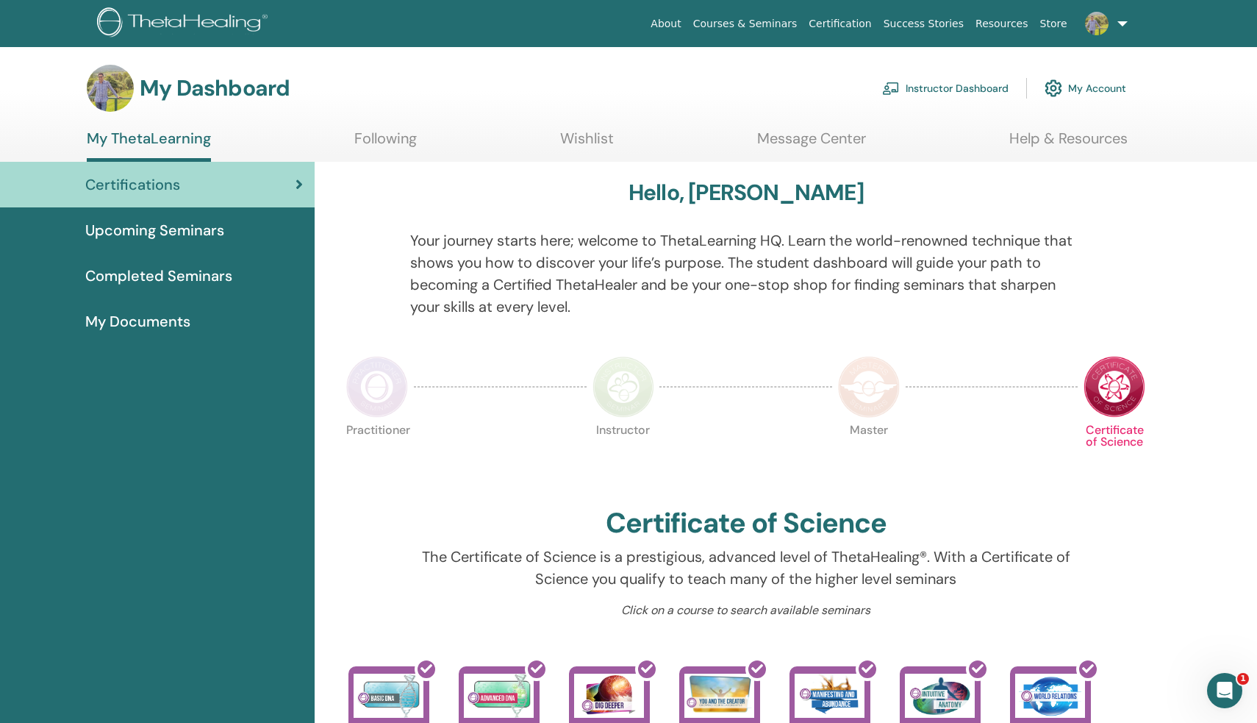
click at [770, 269] on p "Your journey starts here; welcome to ThetaLearning HQ. Learn the world-renowned…" at bounding box center [746, 273] width 672 height 88
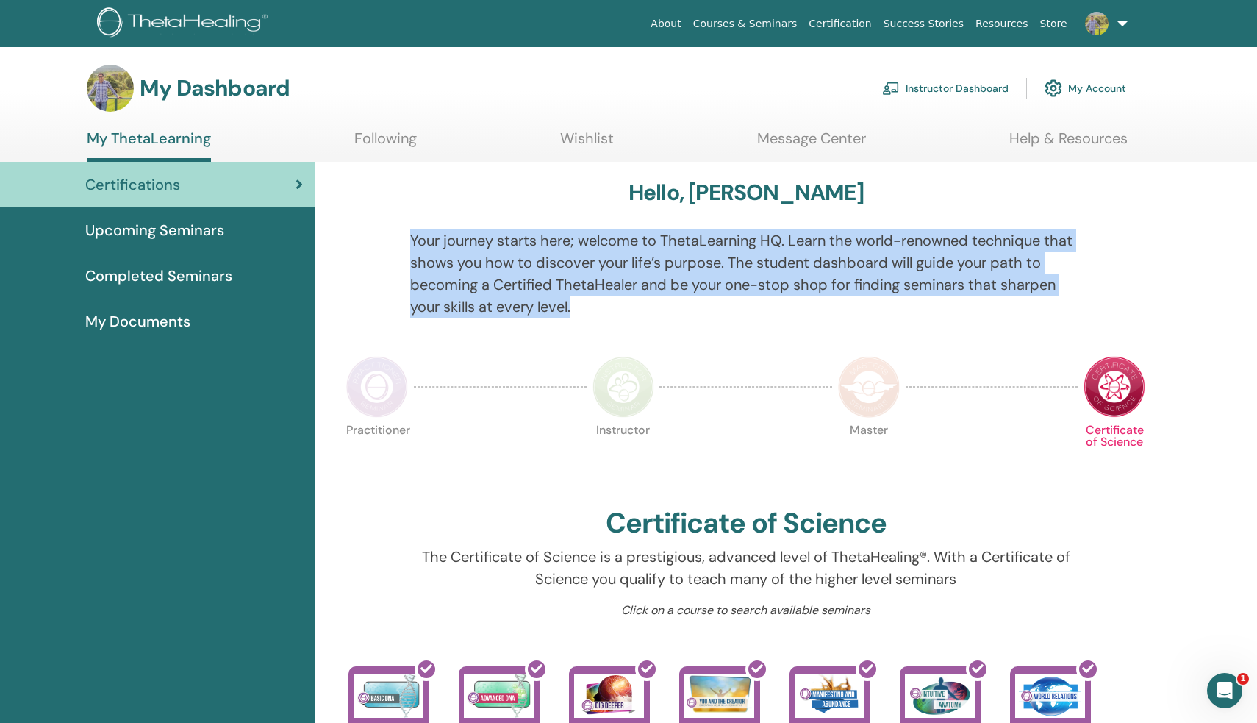
click at [792, 271] on p "Your journey starts here; welcome to ThetaLearning HQ. Learn the world-renowned…" at bounding box center [746, 273] width 672 height 88
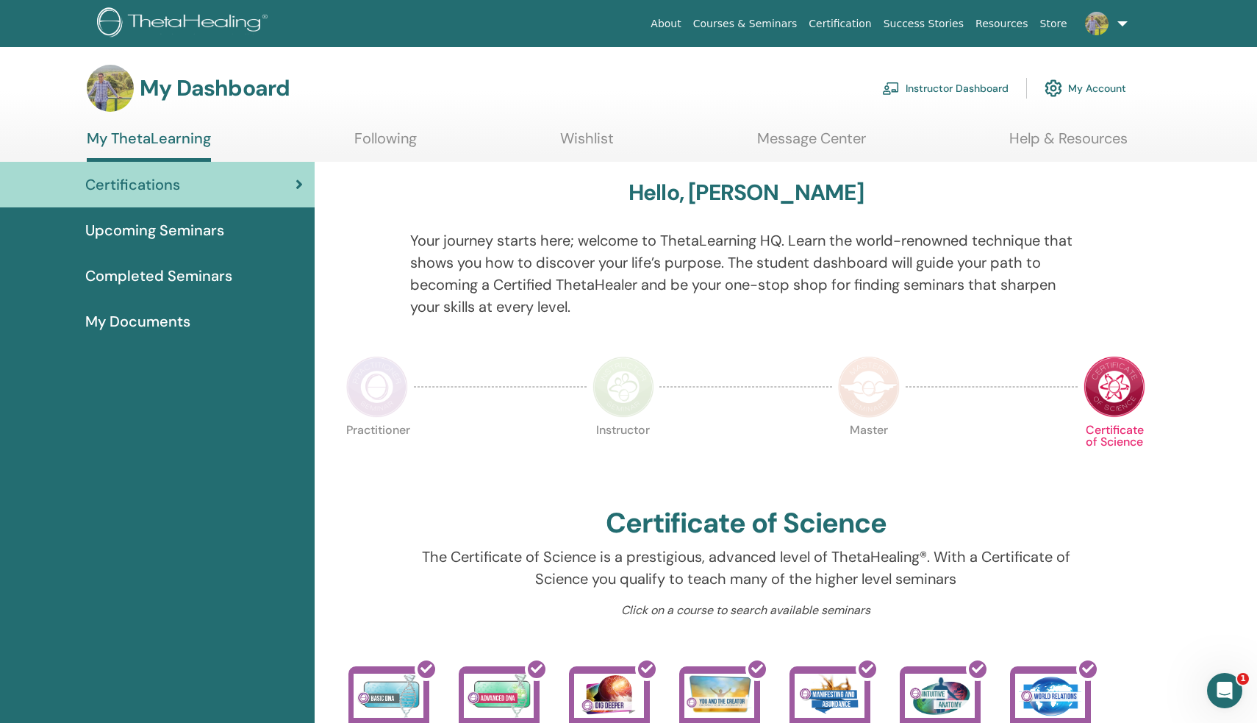
click at [182, 278] on span "Completed Seminars" at bounding box center [158, 276] width 147 height 22
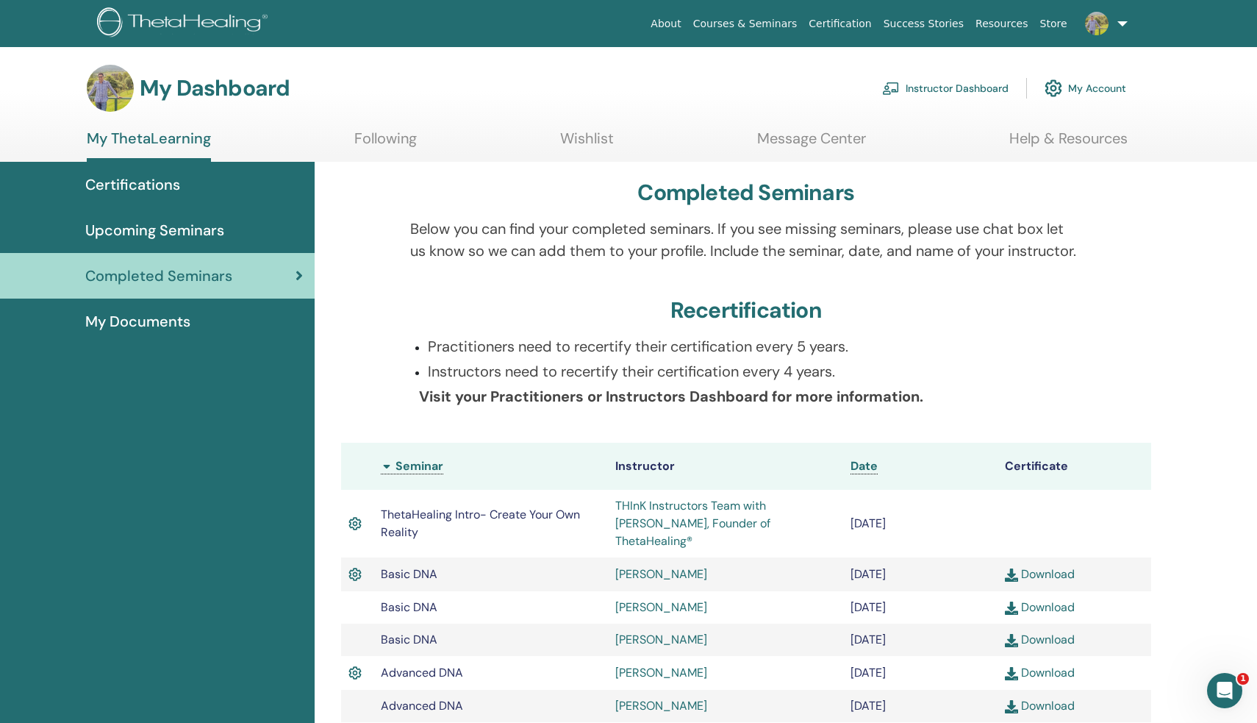
click at [1097, 26] on img at bounding box center [1097, 24] width 24 height 24
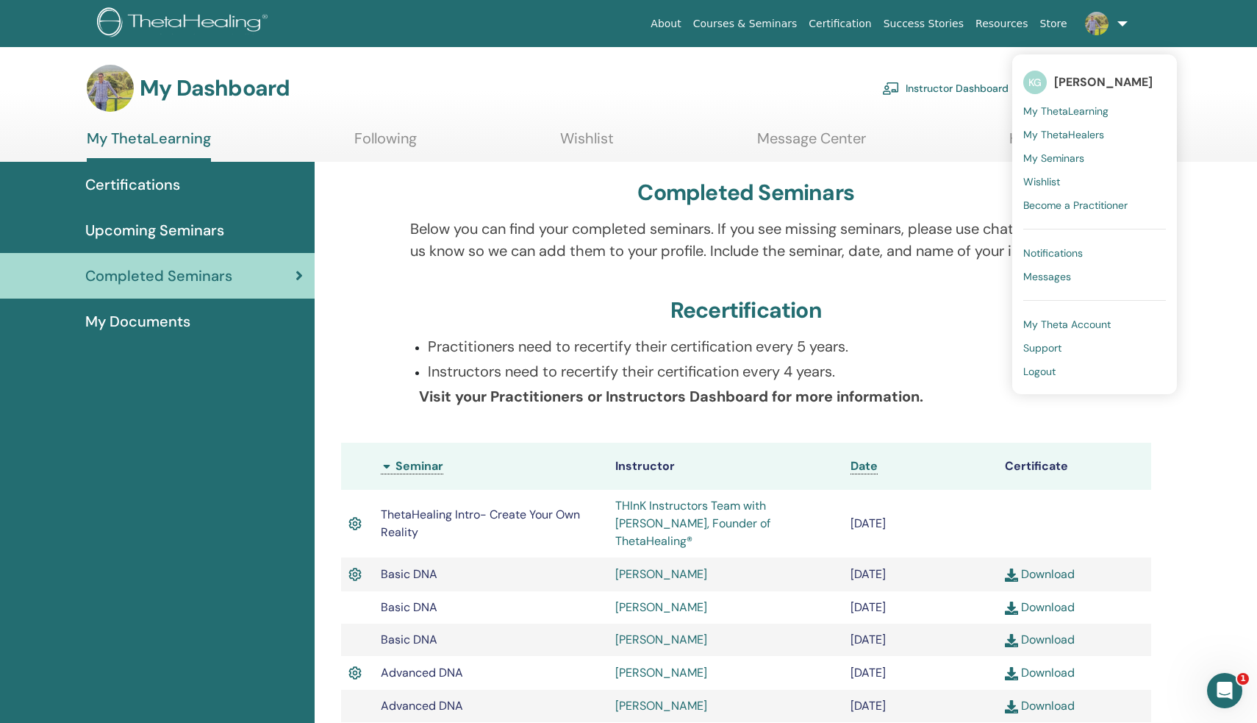
click at [1041, 183] on span "Wishlist" at bounding box center [1041, 181] width 37 height 13
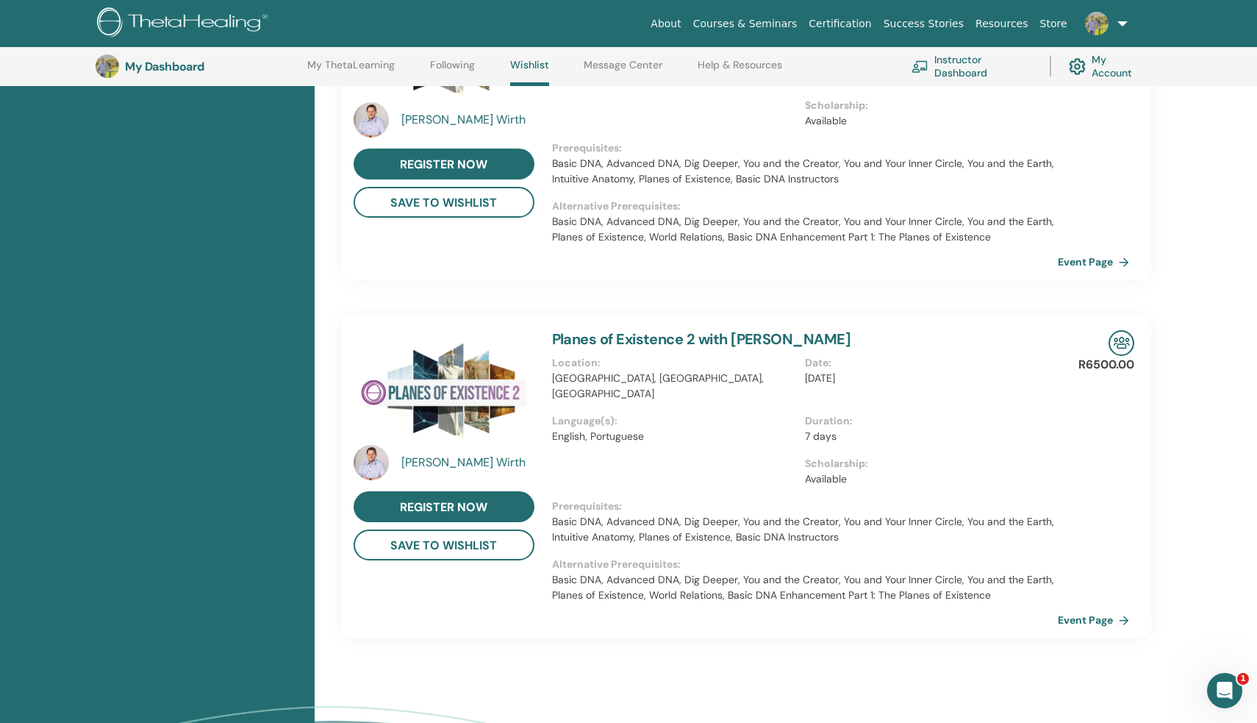
scroll to position [831, 0]
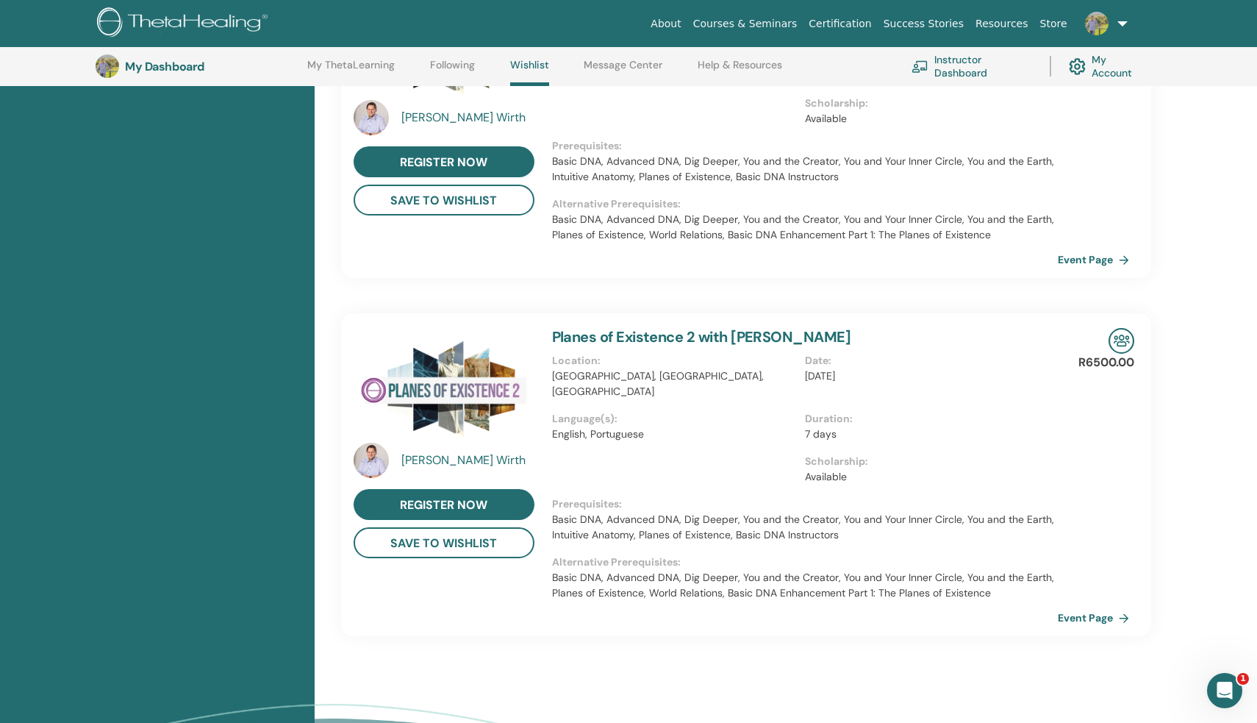
click at [718, 384] on div "Location : Brazil, SP, Sao Paulo" at bounding box center [678, 382] width 253 height 58
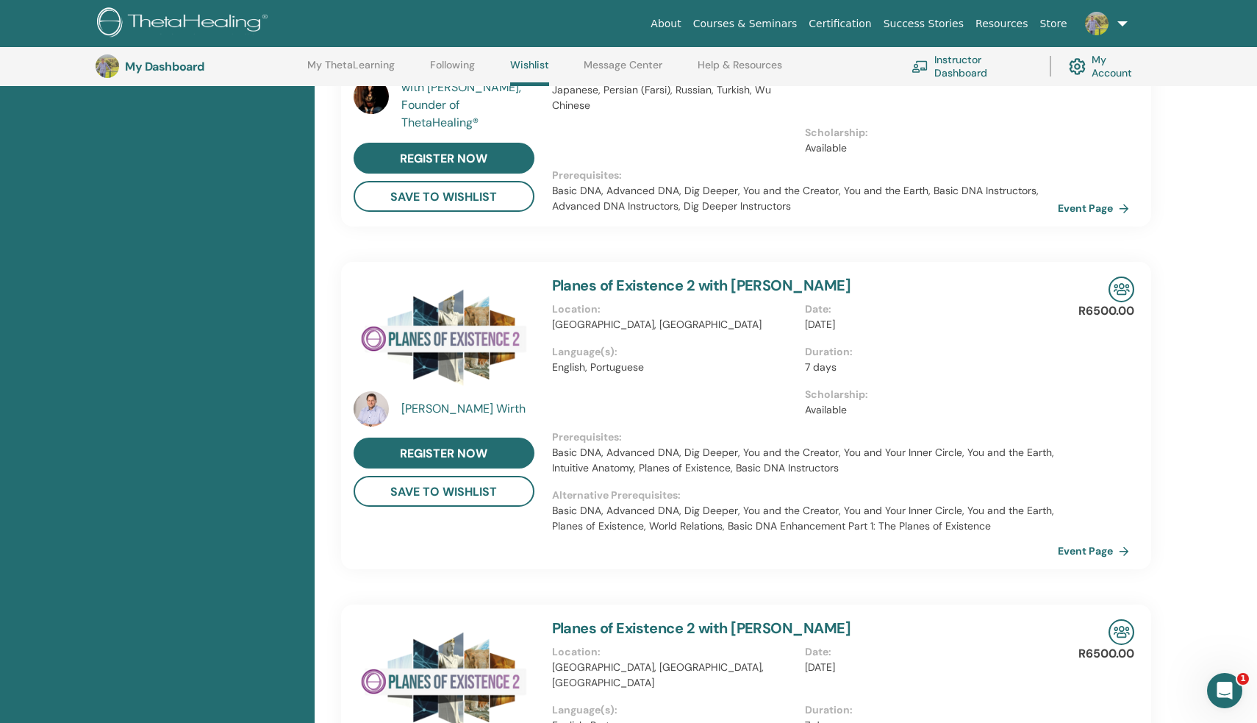
scroll to position [542, 0]
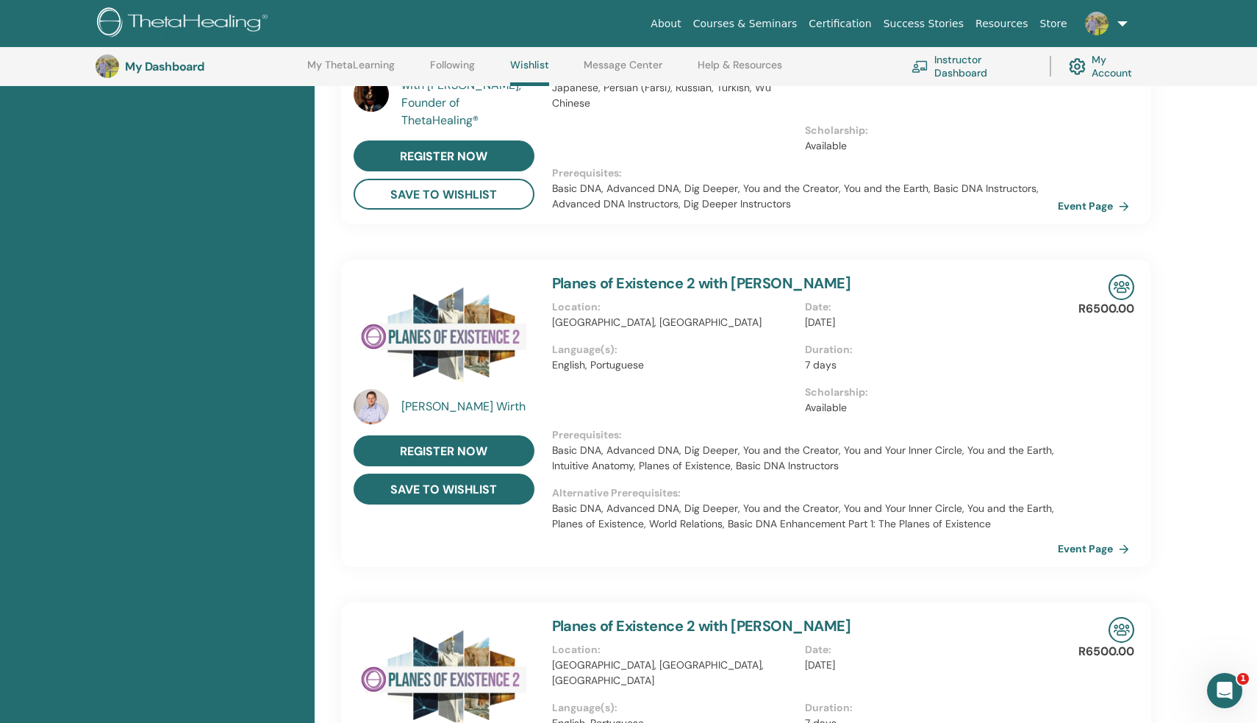
click at [441, 490] on button "save to wishlist" at bounding box center [444, 488] width 181 height 31
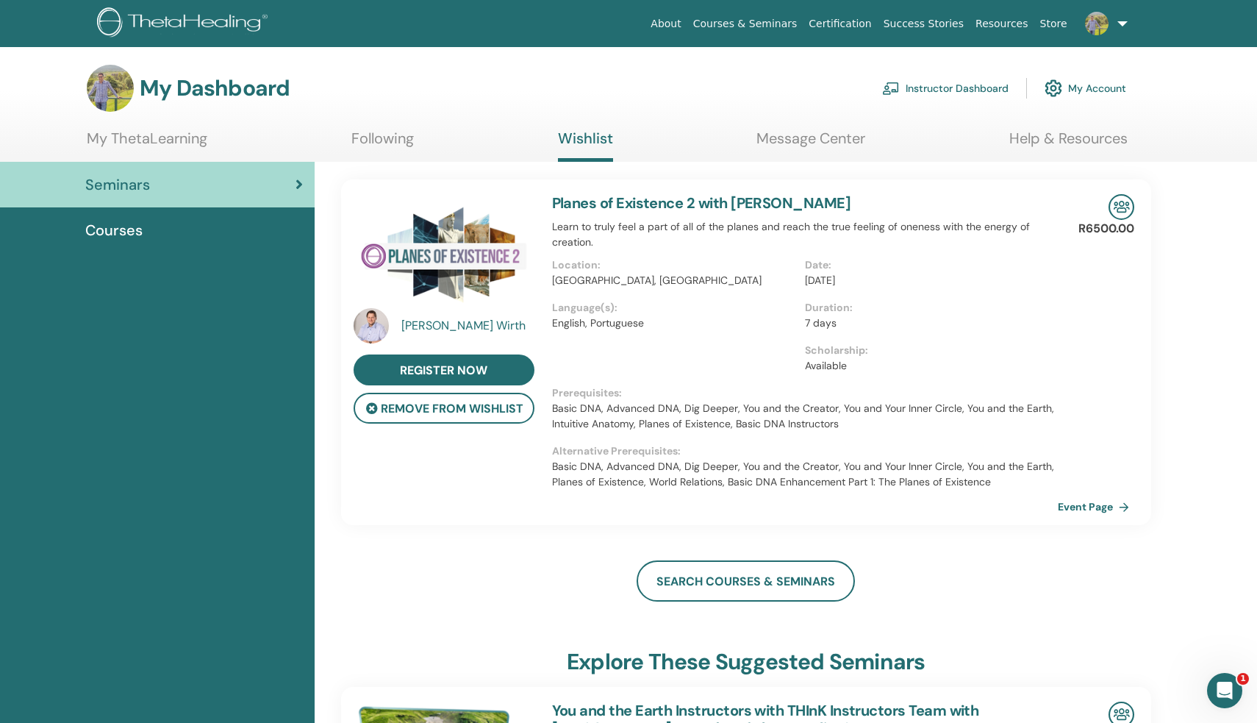
scroll to position [0, 0]
click at [115, 238] on span "Courses" at bounding box center [113, 230] width 57 height 22
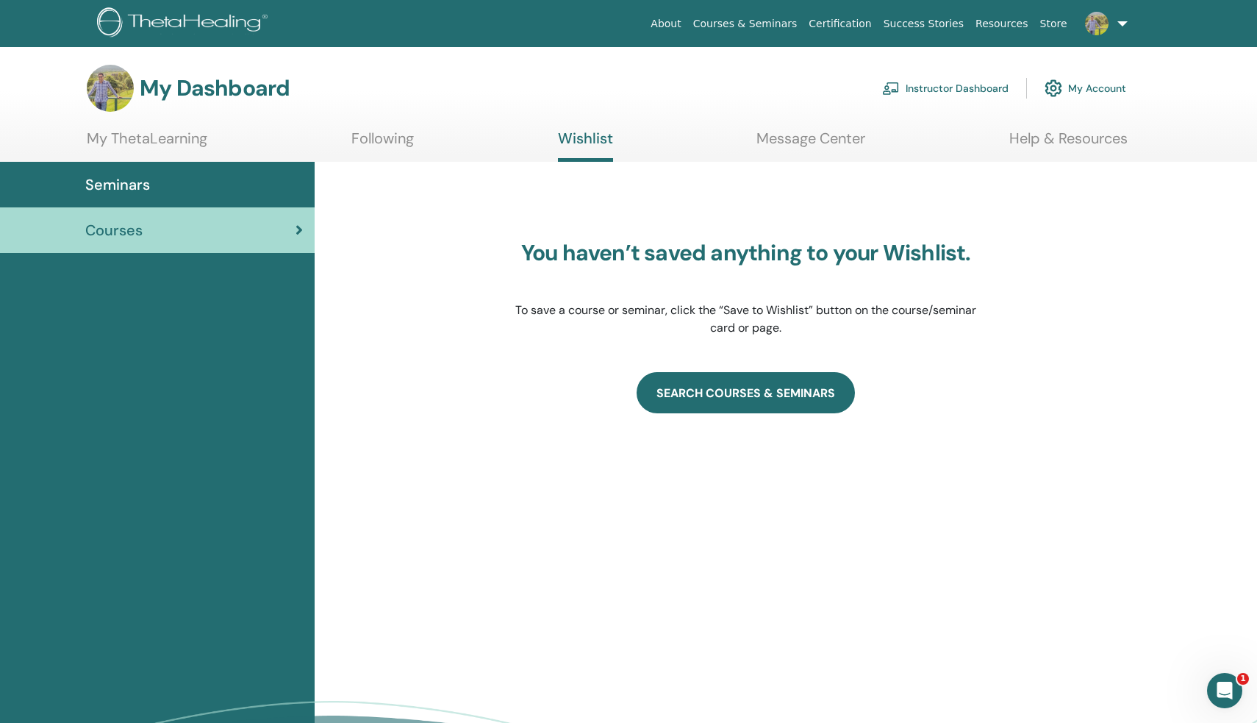
click at [769, 398] on link "SEARCH COURSES & SEMINARS" at bounding box center [746, 392] width 218 height 41
